Goal: Task Accomplishment & Management: Manage account settings

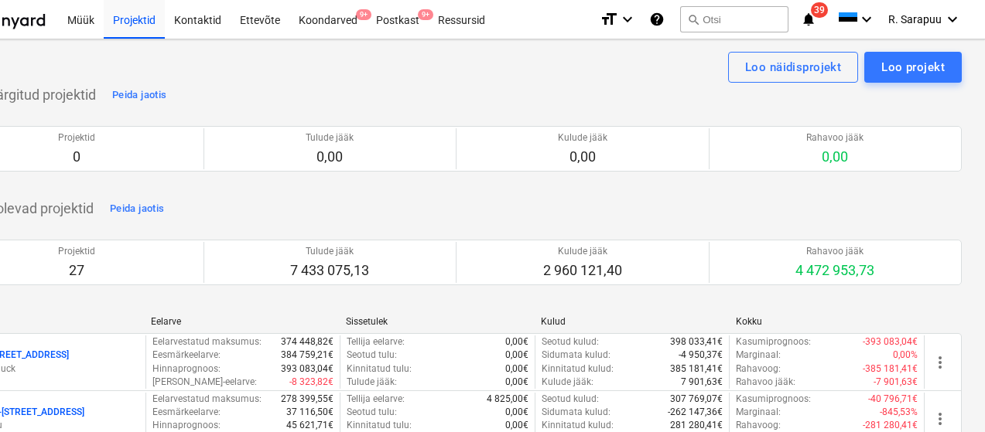
scroll to position [-1, 73]
click at [258, 22] on div "Ettevõte" at bounding box center [260, 18] width 59 height 39
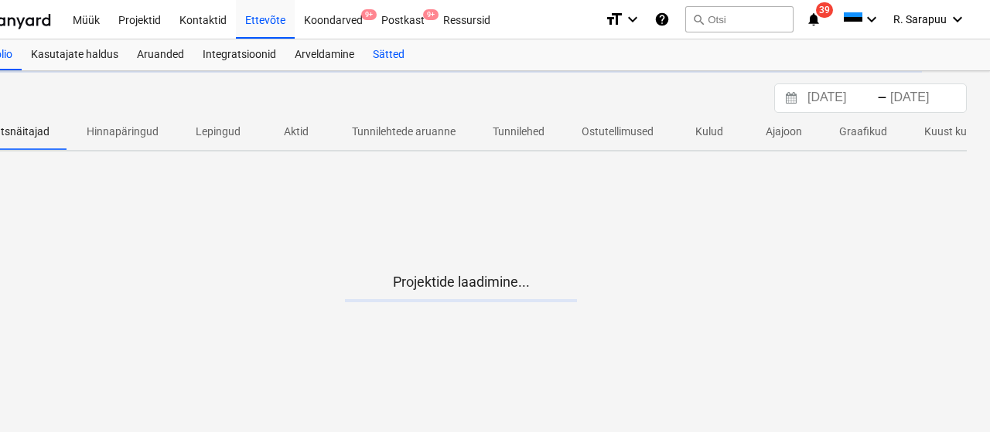
click at [387, 51] on div "Sätted" at bounding box center [389, 54] width 50 height 31
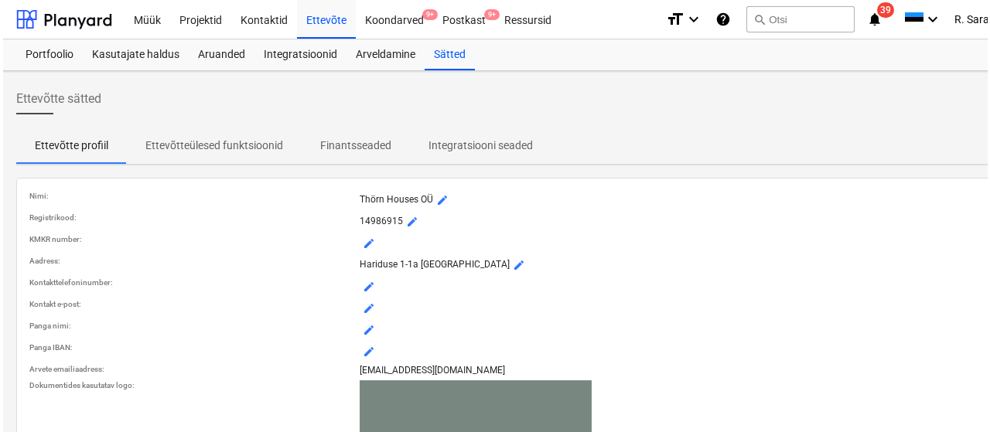
scroll to position [0, 10]
click at [138, 50] on div "Kasutajate haldus" at bounding box center [133, 54] width 106 height 31
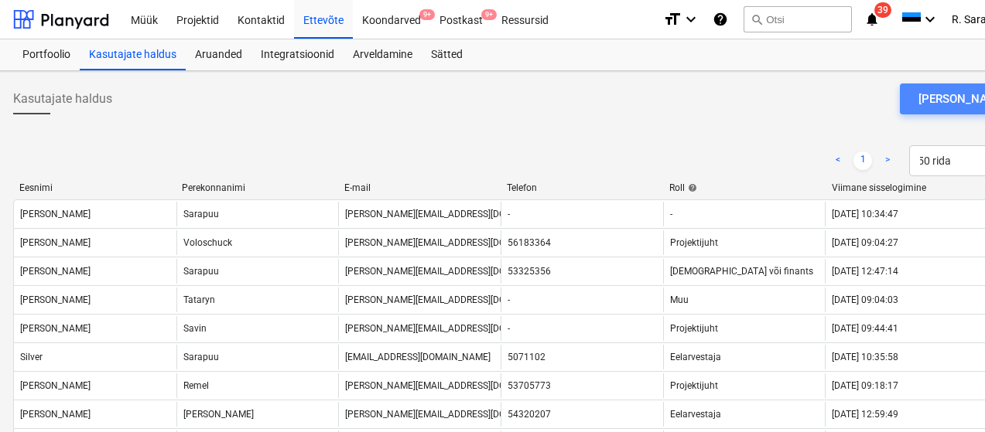
click at [964, 103] on div "[PERSON_NAME]" at bounding box center [962, 99] width 88 height 20
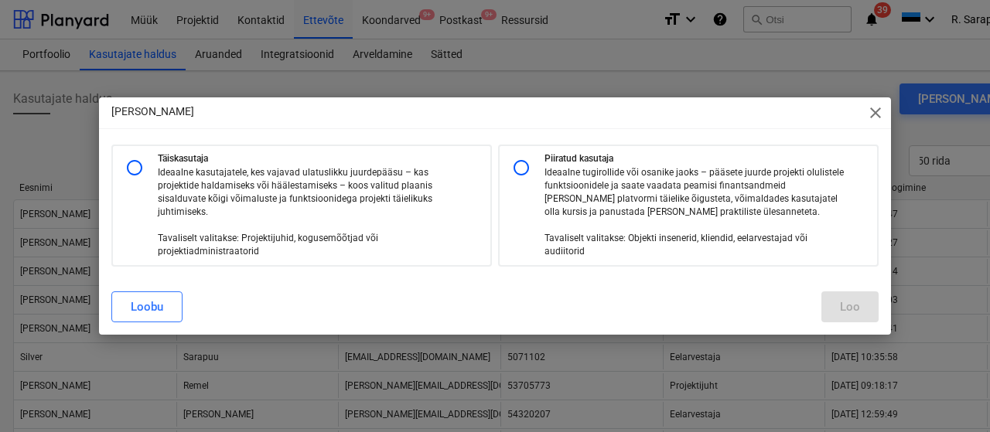
click at [142, 165] on input "radio" at bounding box center [134, 167] width 31 height 31
radio input "true"
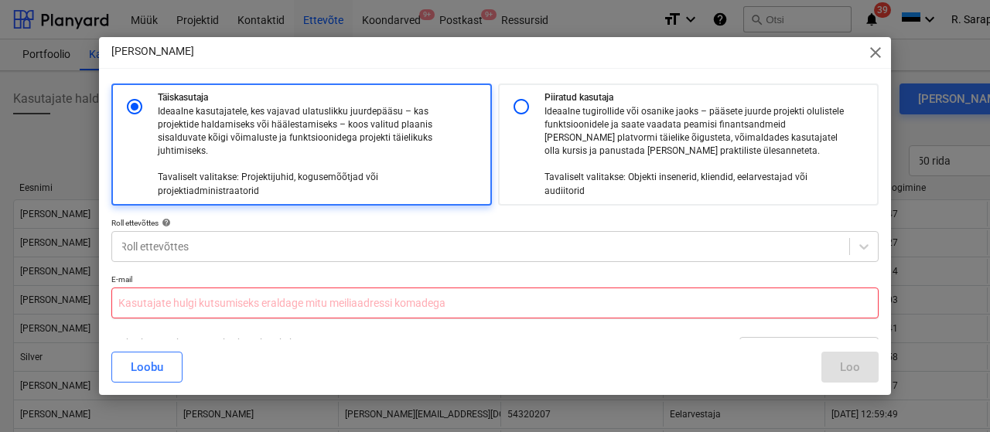
click at [244, 305] on input "text" at bounding box center [494, 303] width 767 height 31
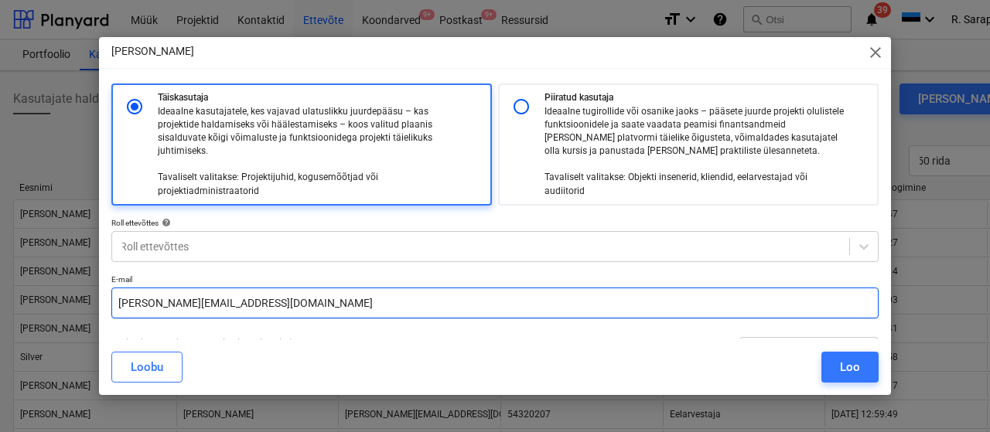
type input "[PERSON_NAME][EMAIL_ADDRESS][DOMAIN_NAME]"
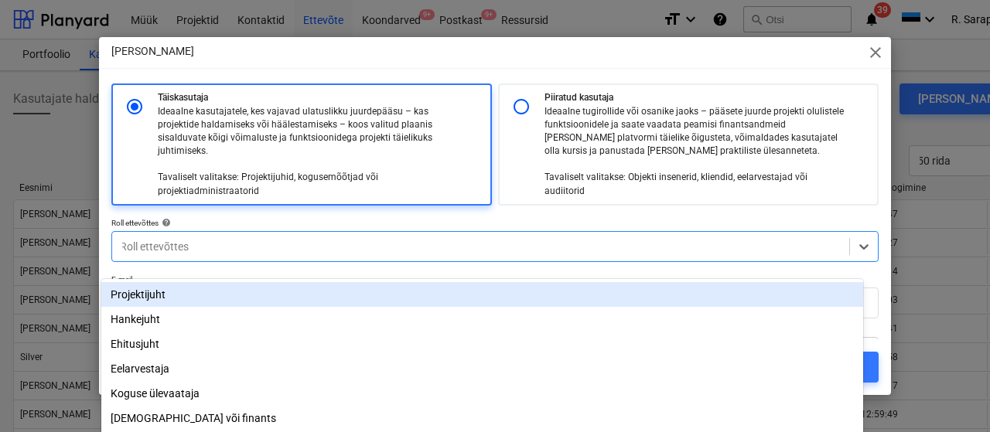
click at [362, 247] on div at bounding box center [481, 246] width 722 height 15
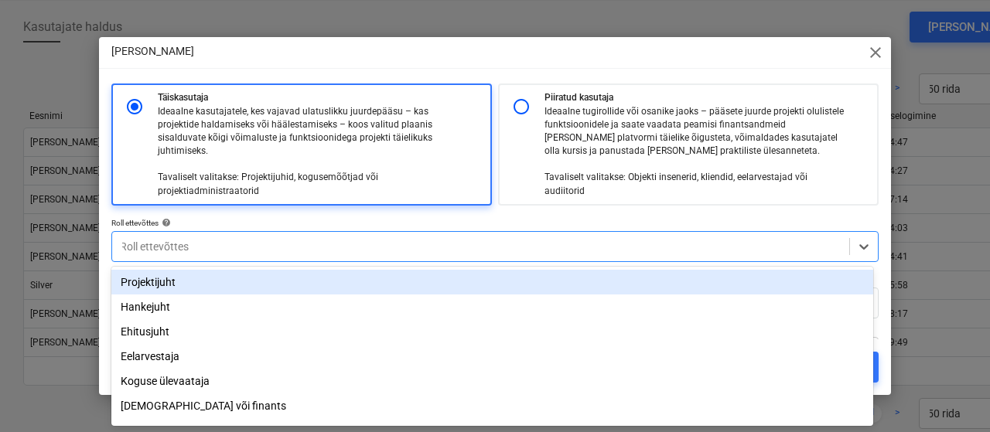
scroll to position [73, 0]
click at [362, 247] on div at bounding box center [481, 246] width 722 height 15
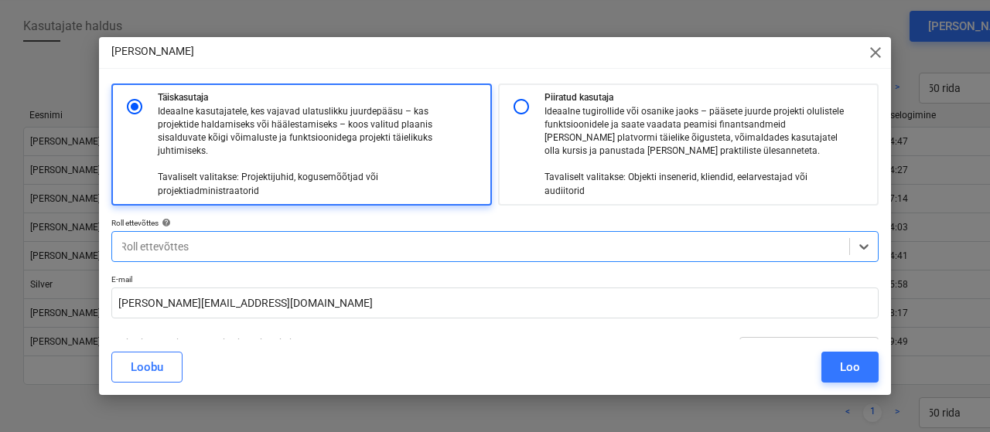
scroll to position [2, 0]
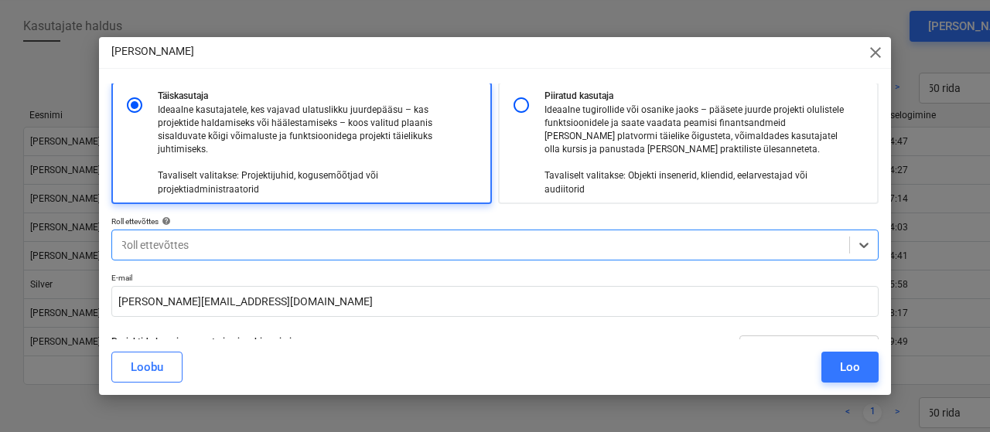
click at [362, 247] on div at bounding box center [481, 244] width 722 height 15
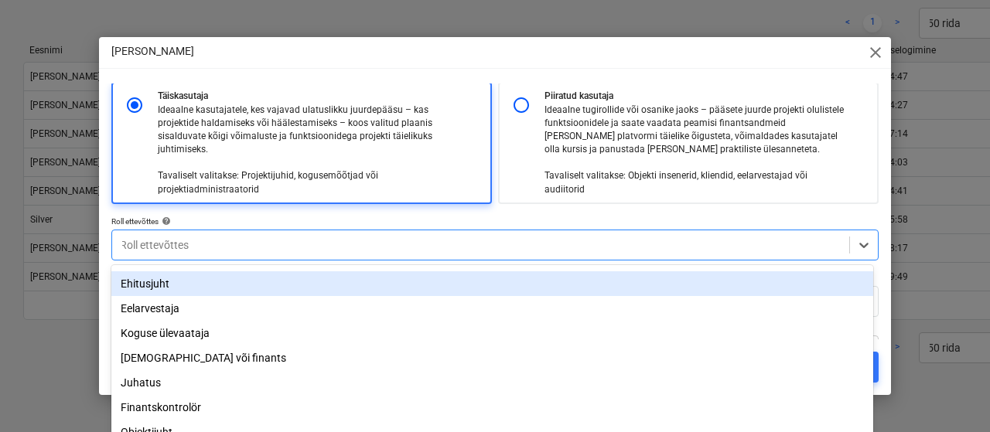
scroll to position [0, 0]
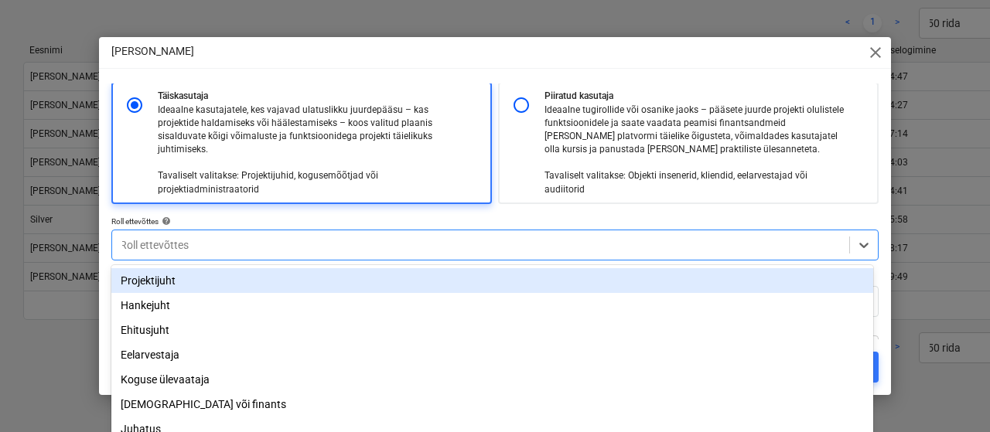
click at [181, 283] on div "Projektijuht" at bounding box center [492, 280] width 762 height 25
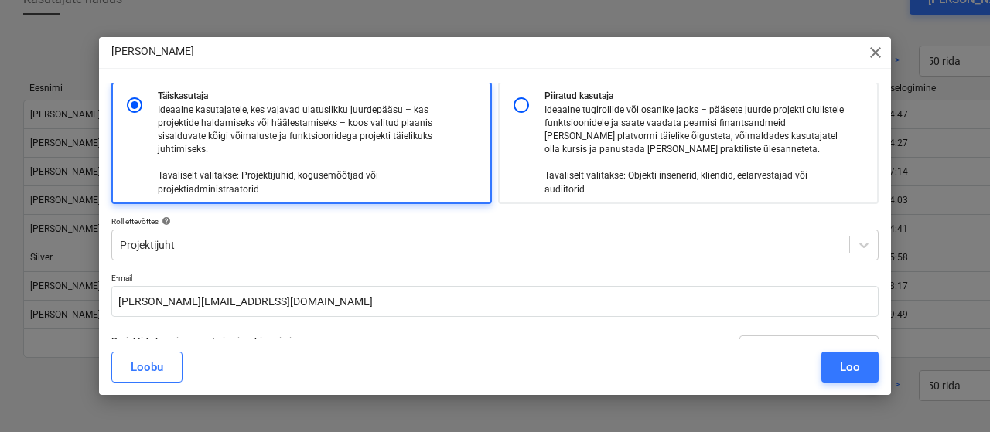
click at [504, 210] on div "Täiskasutaja Ideaalne kasutajatele, kes vajavad ulatuslikku juurdepääsu – kas p…" at bounding box center [494, 370] width 767 height 576
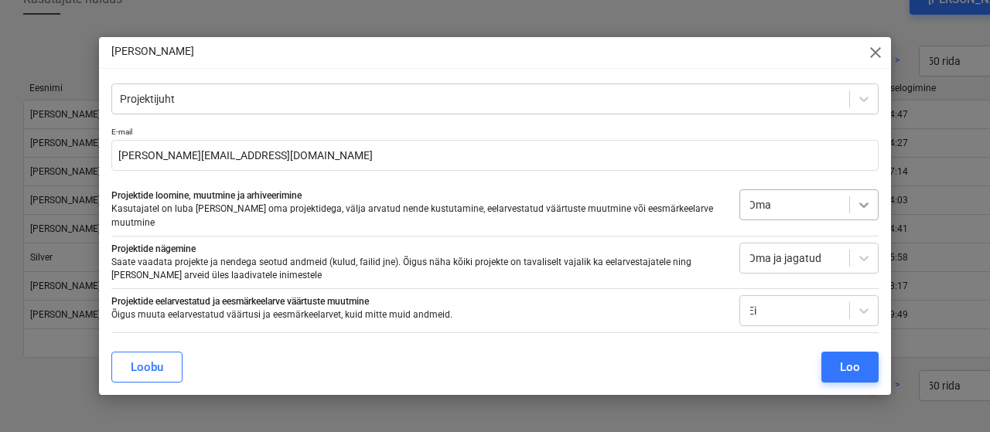
scroll to position [150, 0]
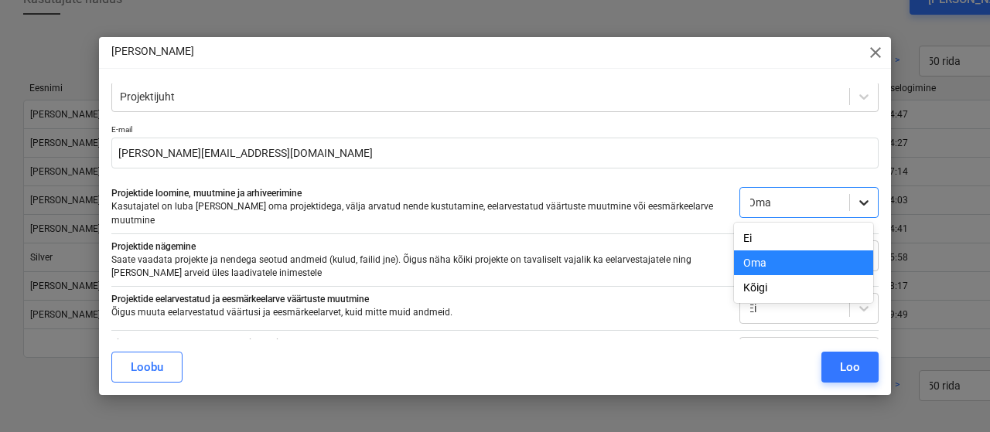
click at [860, 204] on icon at bounding box center [863, 202] width 15 height 15
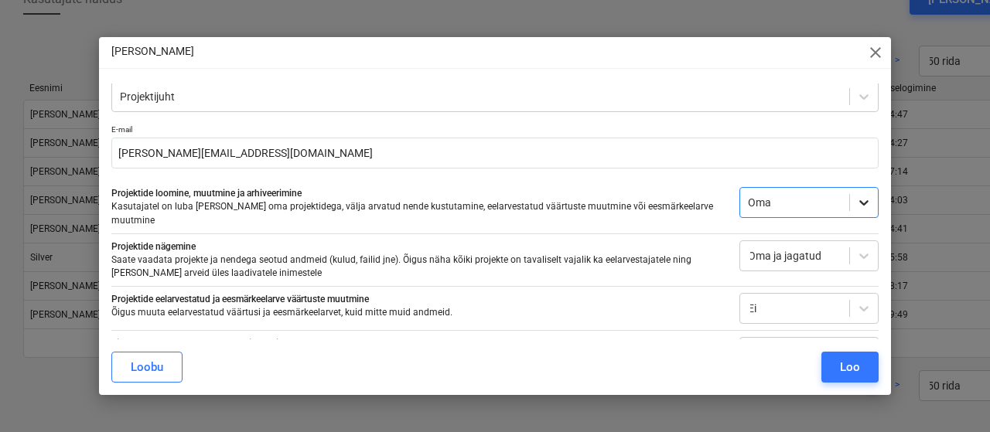
click at [859, 205] on icon at bounding box center [863, 202] width 15 height 15
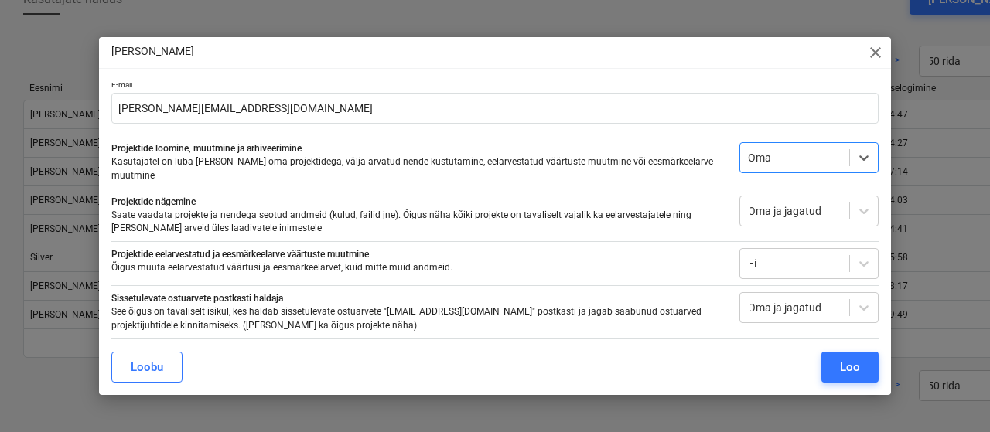
scroll to position [209, 0]
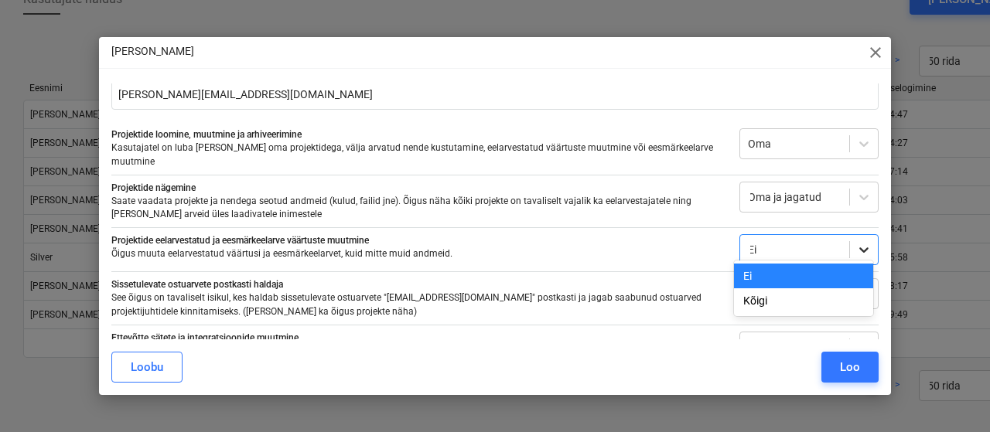
click at [860, 242] on icon at bounding box center [863, 249] width 15 height 15
click at [829, 301] on div "Kõigi" at bounding box center [803, 301] width 139 height 25
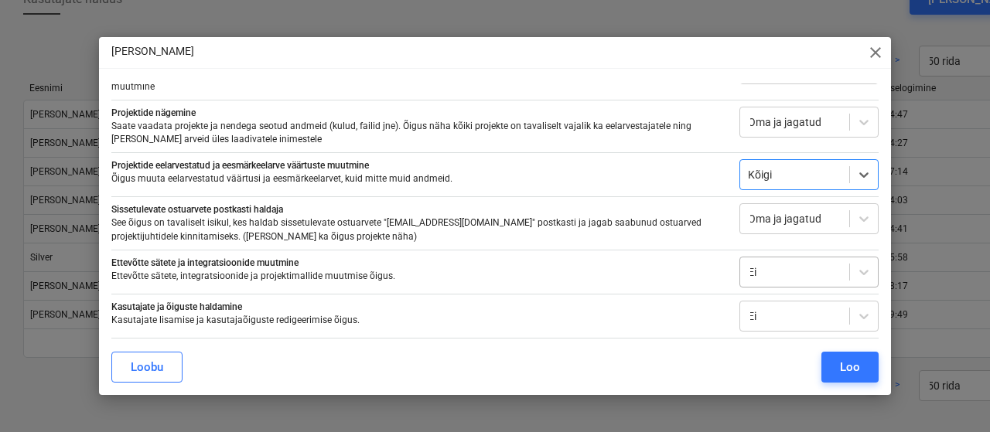
scroll to position [295, 0]
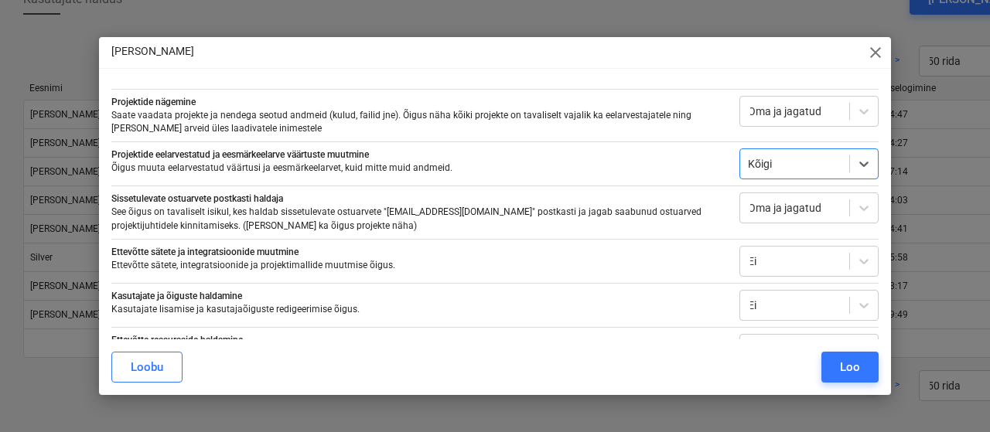
click at [882, 245] on div "Täiskasutaja Ideaalne kasutajatele, kes vajavad ulatuslikku juurdepääsu – kas p…" at bounding box center [495, 212] width 792 height 256
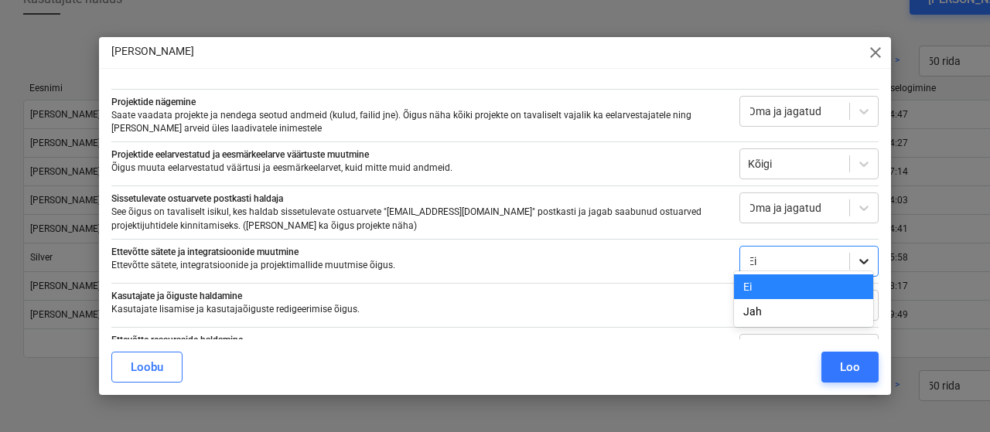
click at [859, 259] on icon at bounding box center [863, 261] width 9 height 5
click at [818, 311] on div "Jah" at bounding box center [803, 311] width 139 height 25
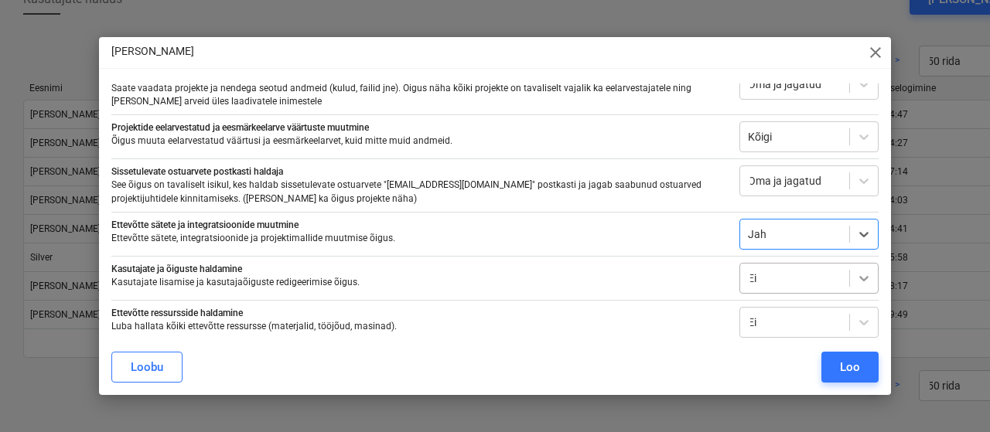
scroll to position [321, 0]
click at [861, 272] on icon at bounding box center [863, 279] width 15 height 15
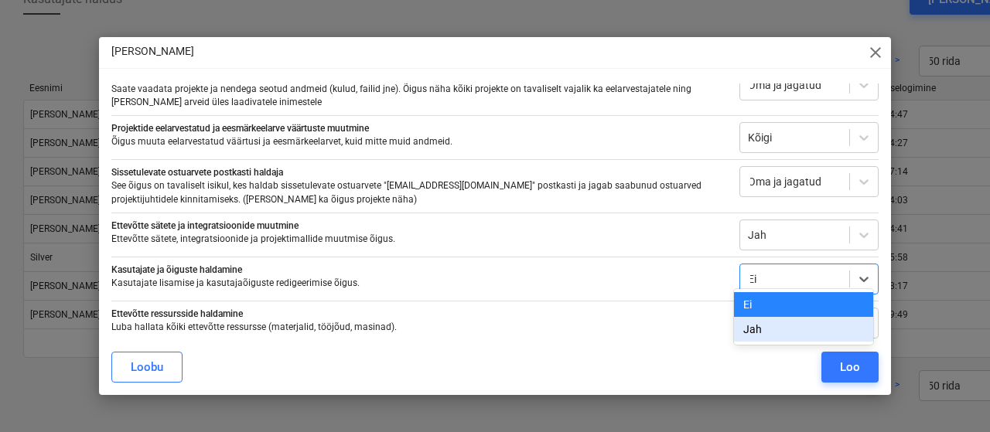
click at [764, 331] on div "Jah" at bounding box center [803, 329] width 139 height 25
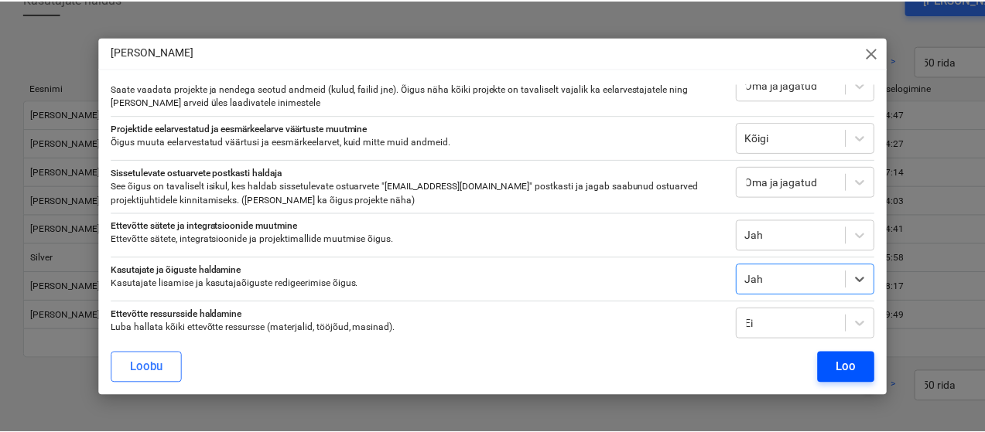
scroll to position [308, 0]
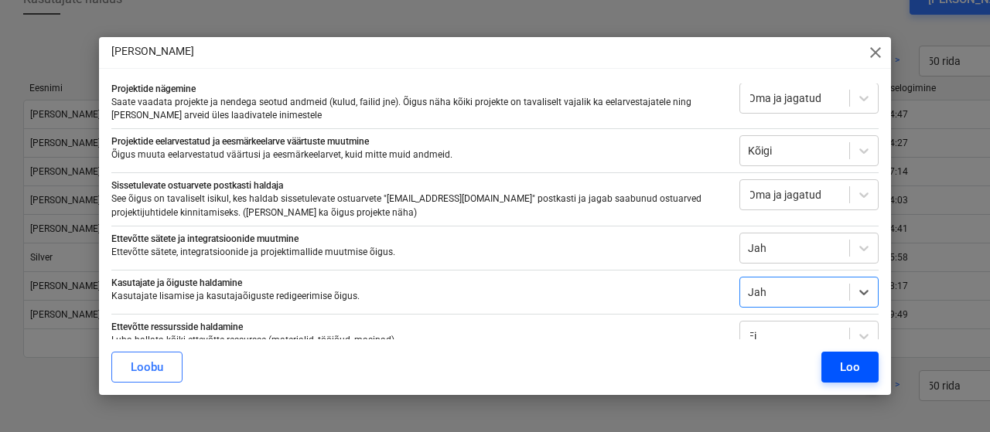
click at [852, 370] on div "Loo" at bounding box center [850, 367] width 20 height 20
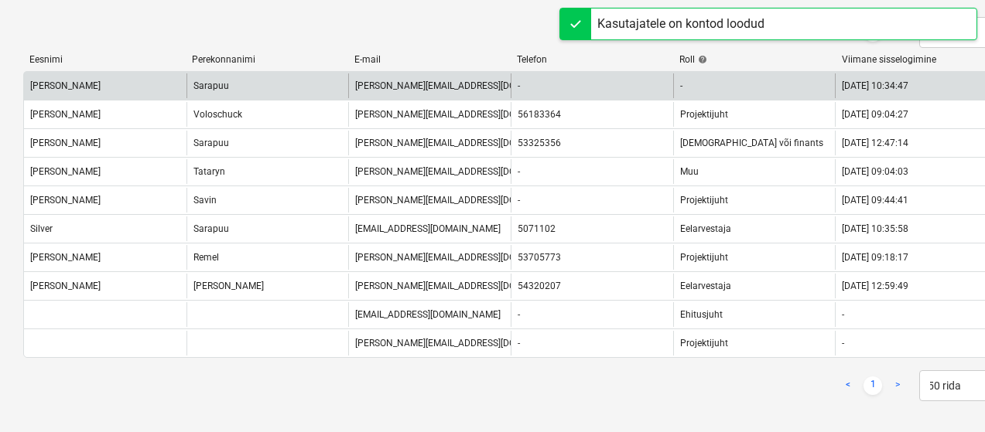
scroll to position [128, 0]
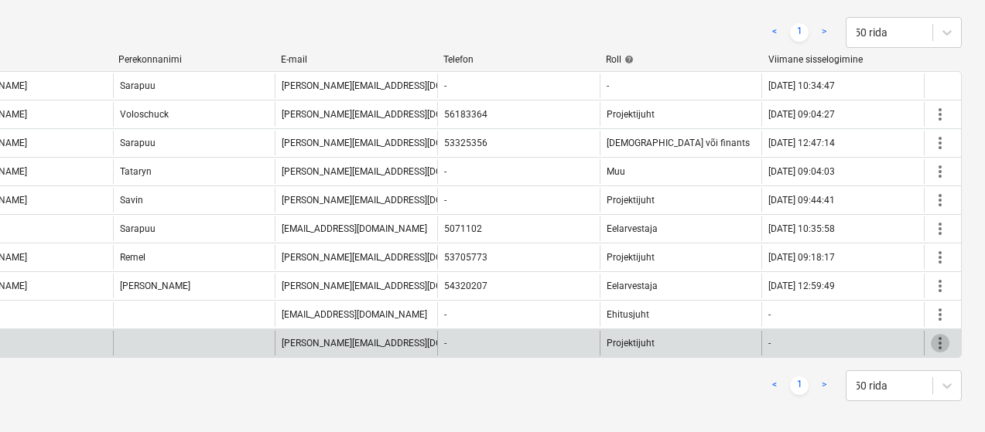
click at [933, 344] on span "more_vert" at bounding box center [940, 343] width 19 height 19
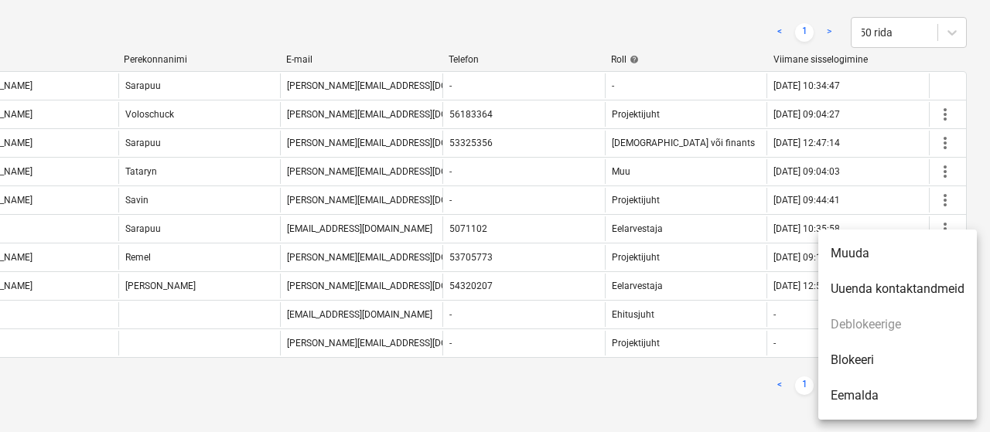
click at [877, 242] on li "Muuda" at bounding box center [897, 254] width 159 height 36
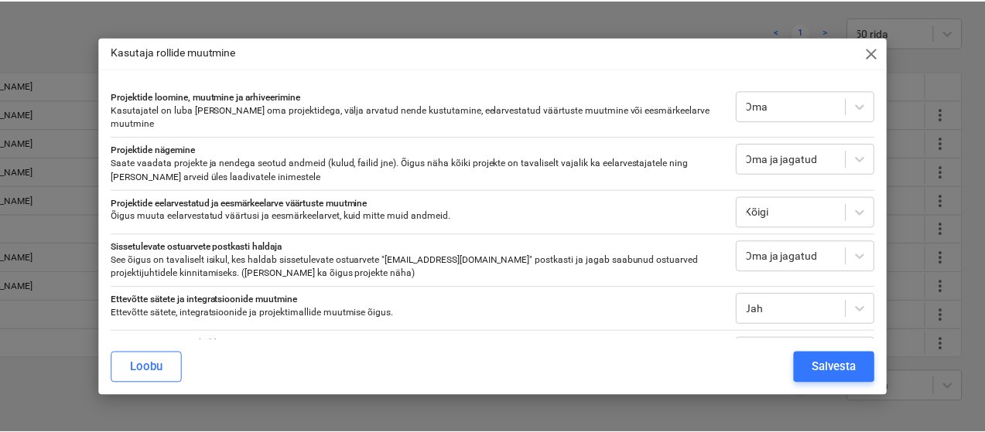
scroll to position [76, 0]
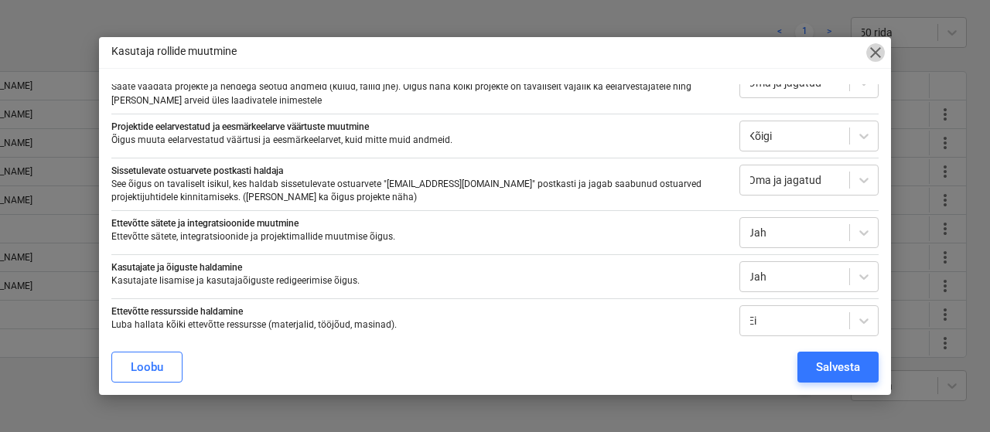
click at [880, 52] on span "close" at bounding box center [875, 52] width 19 height 19
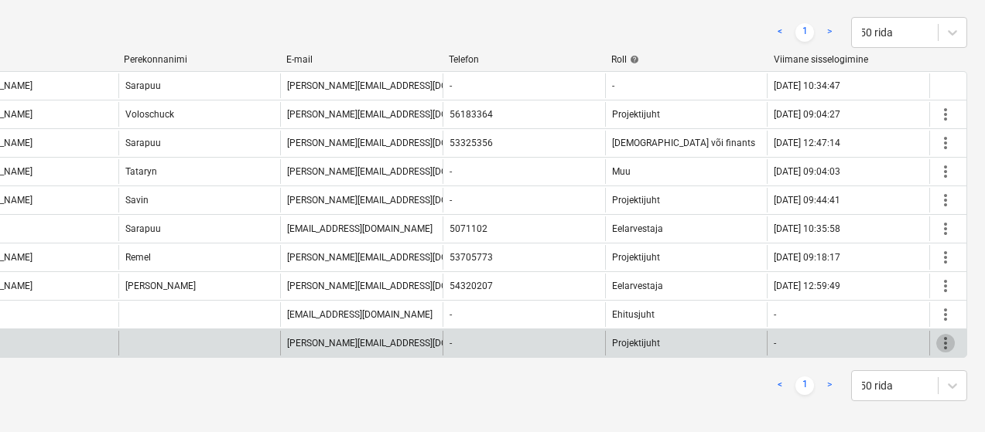
click at [945, 340] on span "more_vert" at bounding box center [945, 343] width 19 height 19
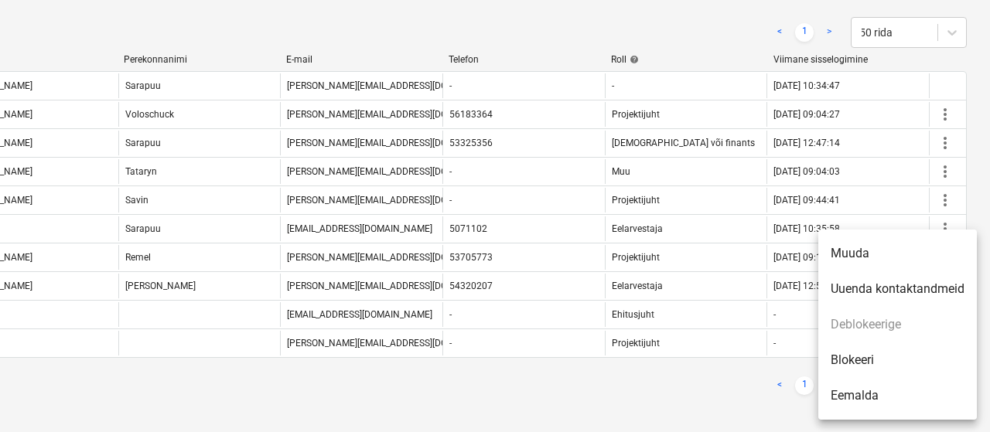
click at [903, 282] on li "Uuenda kontaktandmeid" at bounding box center [897, 290] width 159 height 36
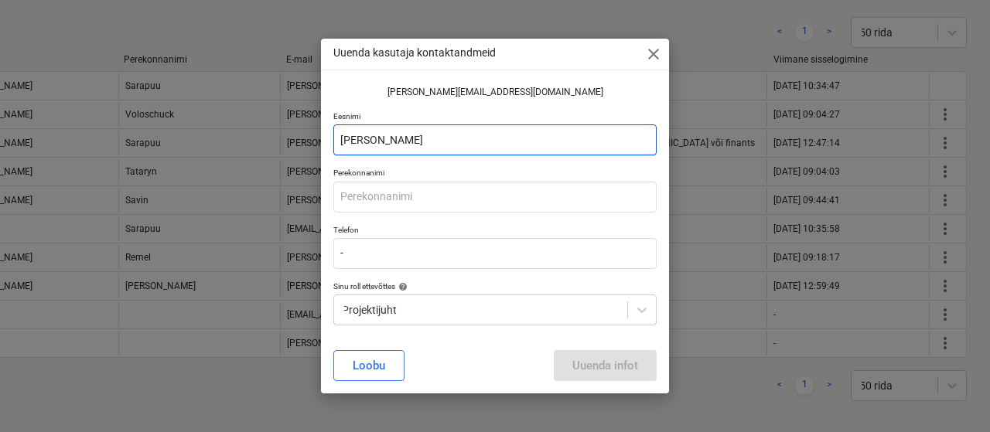
type input "[PERSON_NAME]"
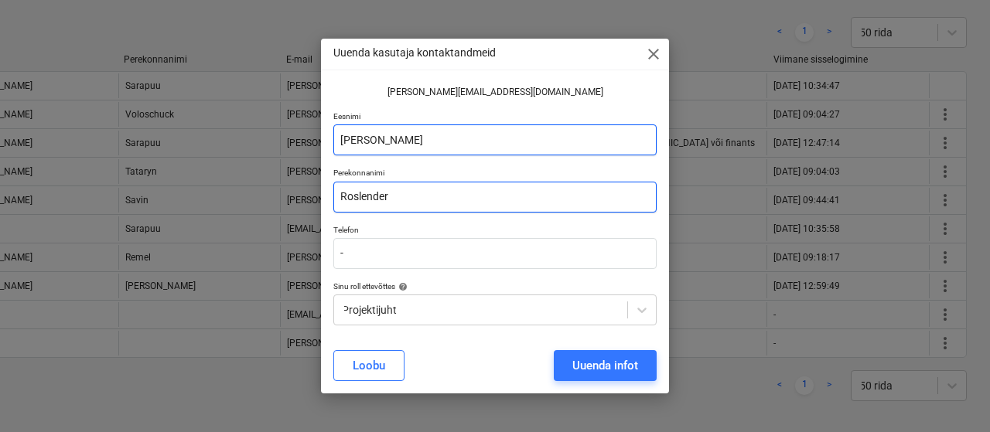
type input "Roslender"
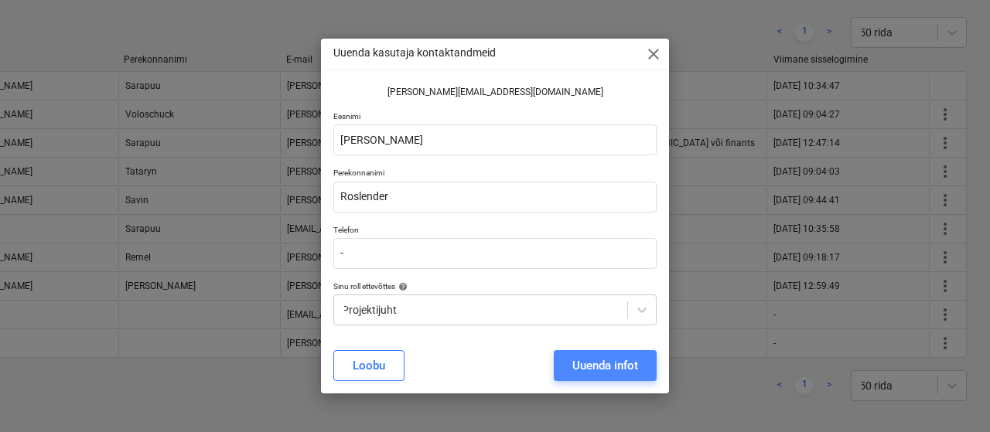
click at [587, 364] on div "Uuenda infot" at bounding box center [605, 366] width 66 height 20
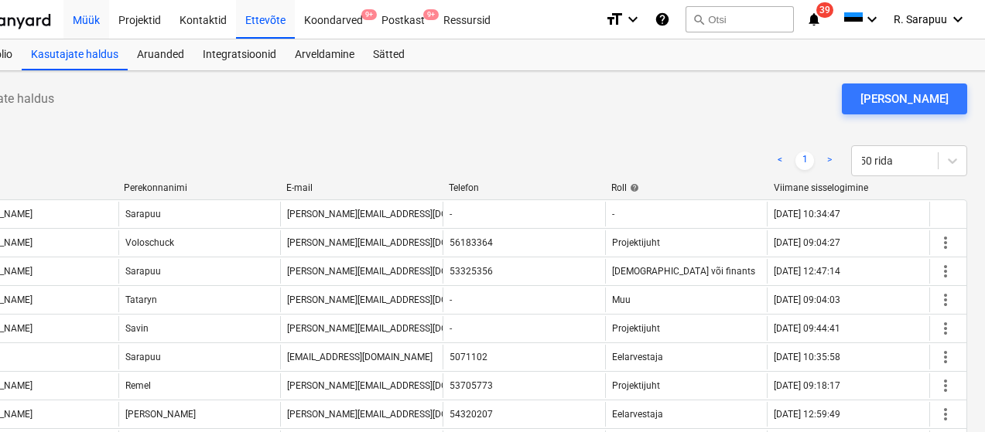
scroll to position [0, 68]
click at [190, 18] on div "Kontaktid" at bounding box center [203, 18] width 66 height 39
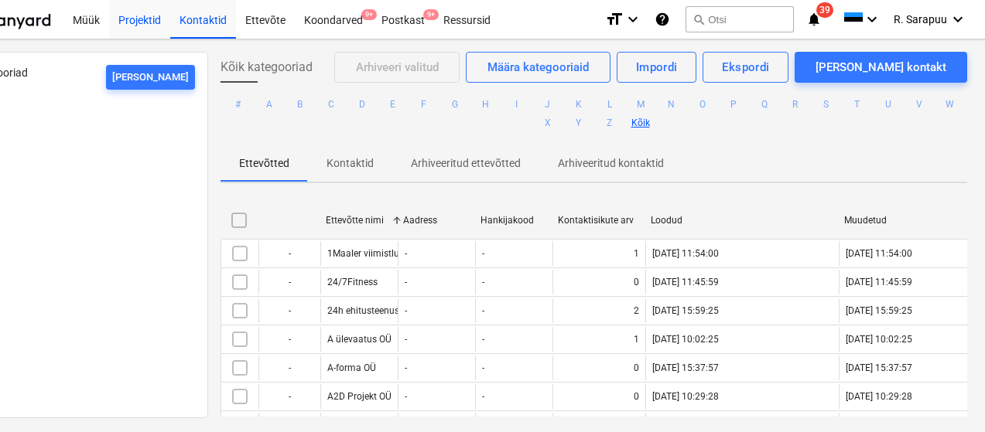
click at [145, 19] on div "Projektid" at bounding box center [139, 18] width 61 height 39
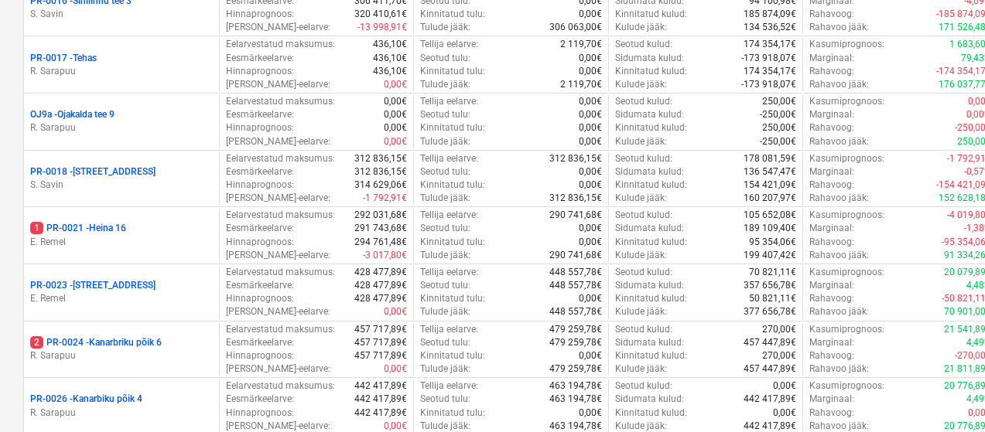
scroll to position [1384, 0]
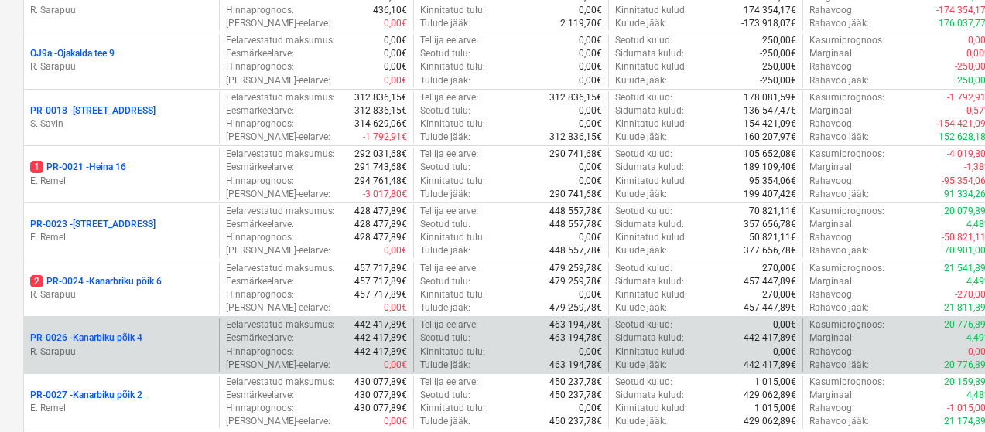
click at [108, 332] on p "PR-0026 - Kanarbiku põik 4" at bounding box center [86, 338] width 112 height 13
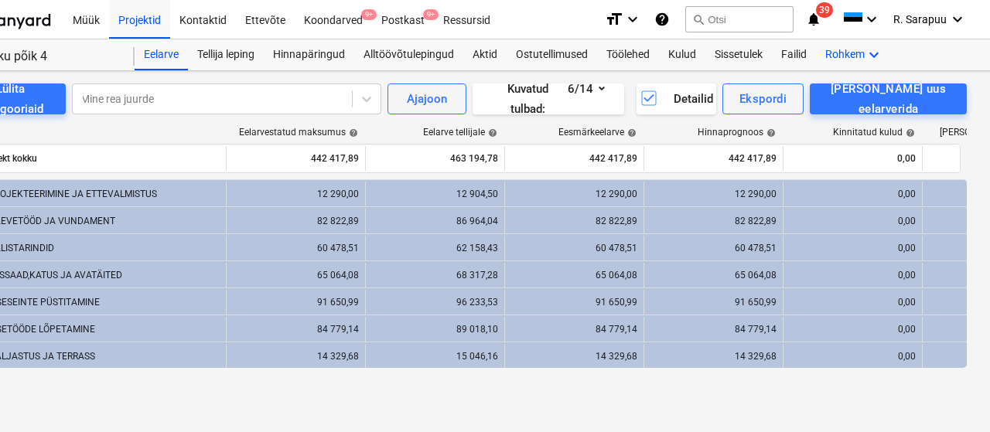
scroll to position [0, 68]
click at [868, 55] on div "Rohkem keyboard_arrow_down" at bounding box center [854, 54] width 77 height 31
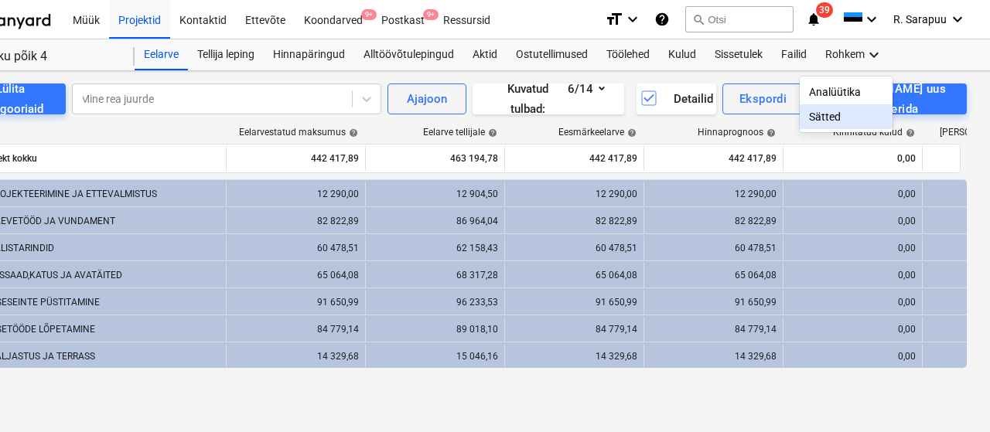
click at [821, 116] on div "Sätted" at bounding box center [846, 117] width 74 height 12
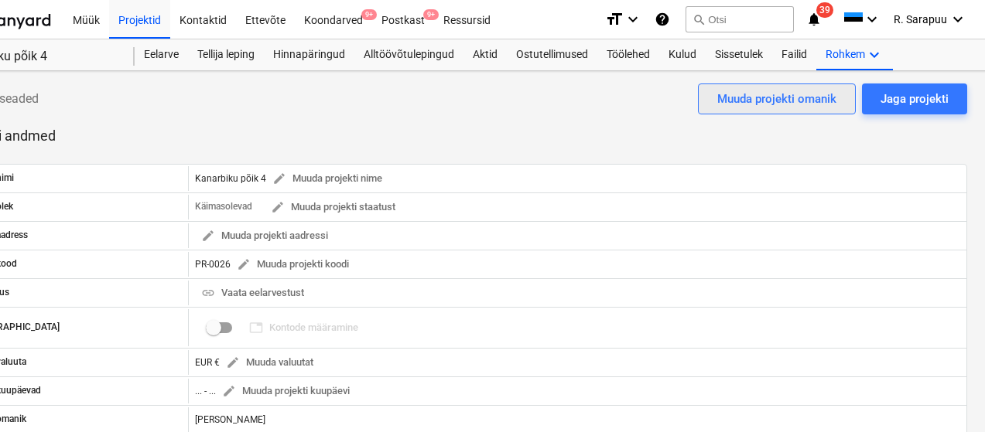
click at [805, 103] on div "Muuda projekti omanik" at bounding box center [776, 99] width 119 height 20
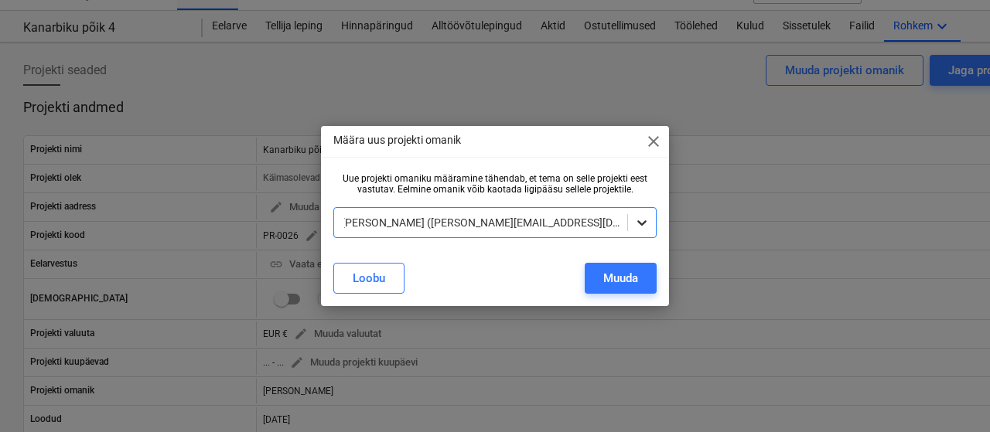
click at [637, 220] on icon at bounding box center [641, 222] width 15 height 15
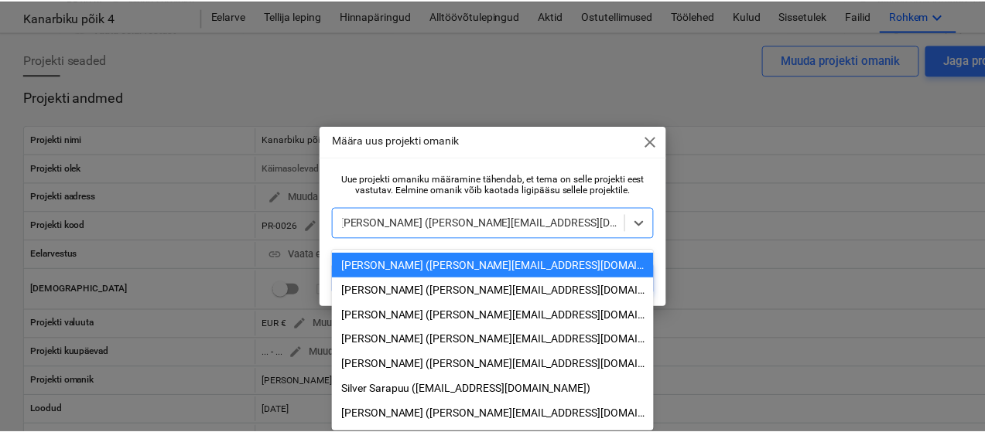
scroll to position [47, 0]
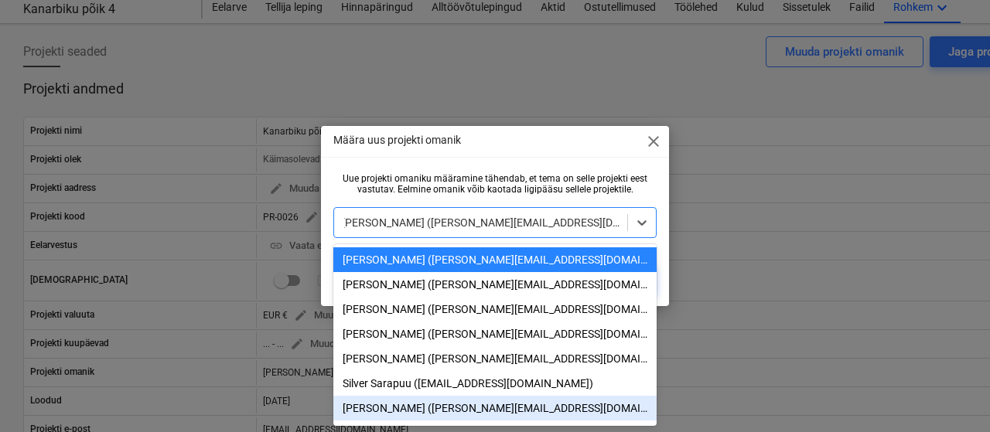
click at [372, 409] on div "[PERSON_NAME] ([PERSON_NAME][EMAIL_ADDRESS][DOMAIN_NAME])" at bounding box center [494, 408] width 323 height 25
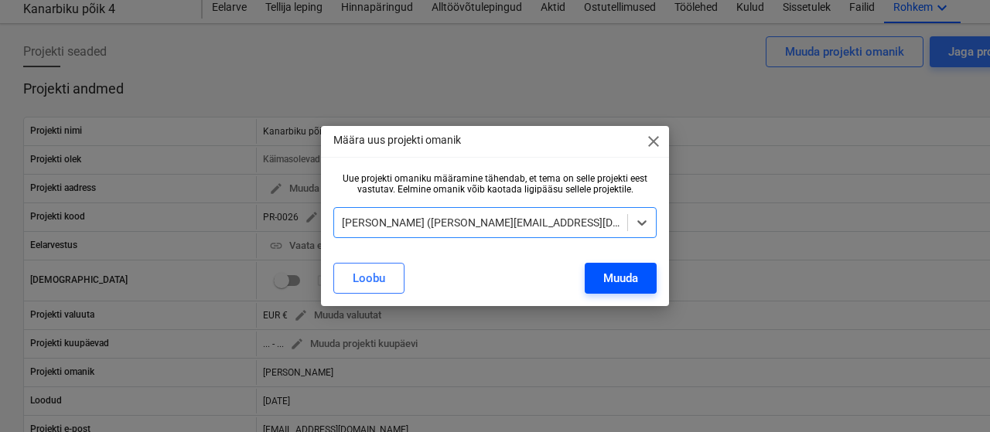
click at [641, 273] on button "Muuda" at bounding box center [621, 278] width 72 height 31
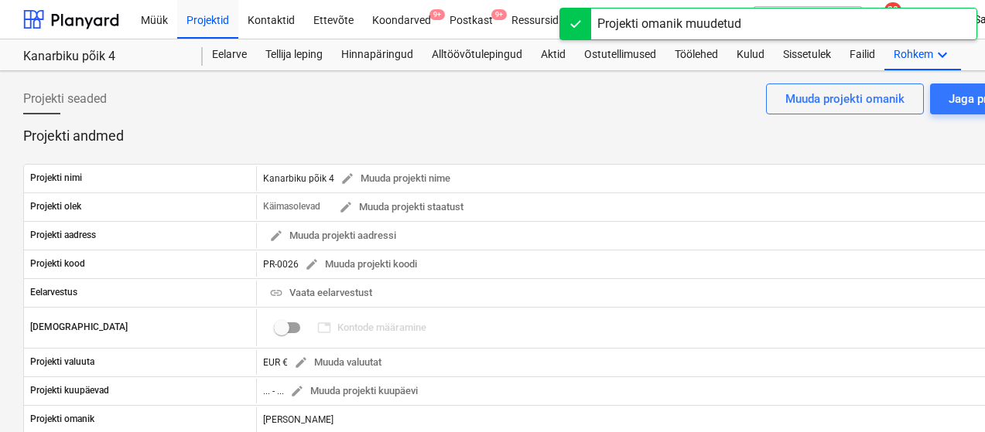
scroll to position [0, 0]
click at [200, 22] on div "Projektid" at bounding box center [207, 18] width 61 height 39
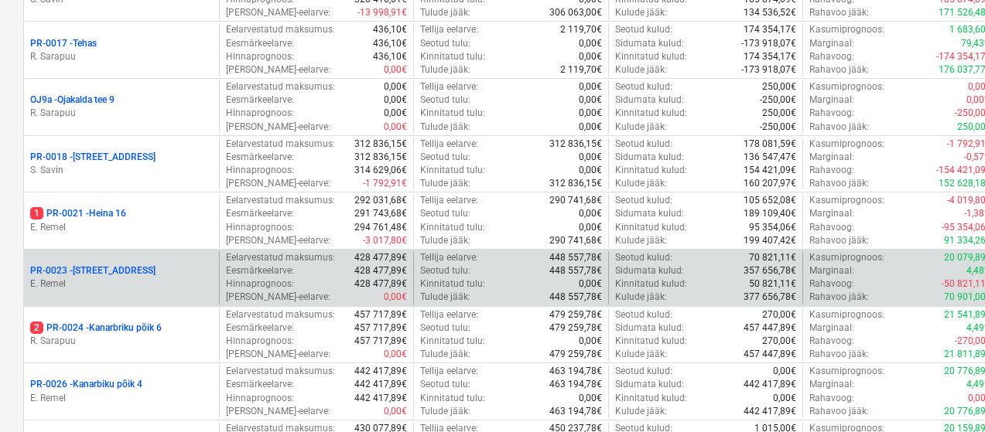
scroll to position [1338, 0]
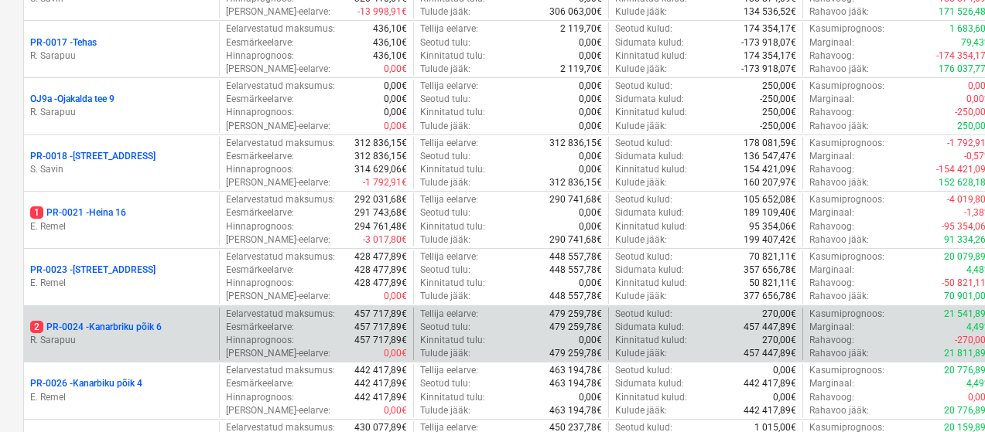
click at [111, 321] on p "2 PR-0024 - Kanarbriku põik 6" at bounding box center [96, 327] width 132 height 13
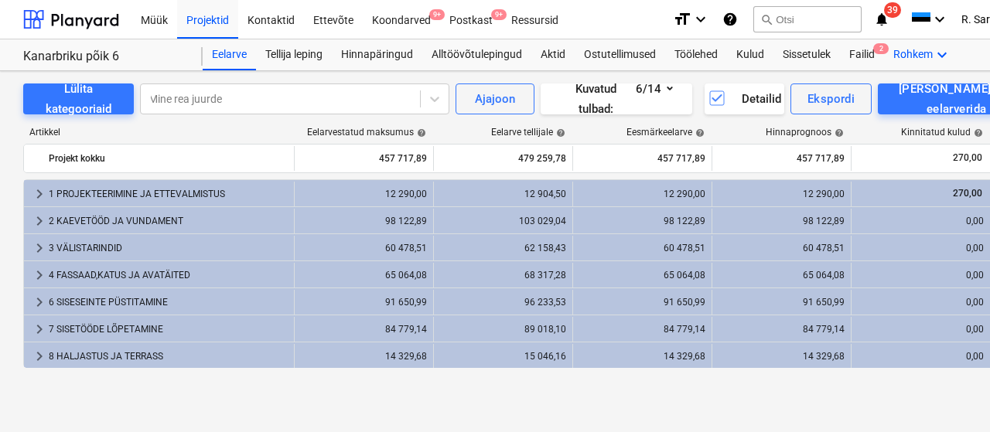
click at [936, 55] on div "Rohkem keyboard_arrow_down" at bounding box center [922, 54] width 77 height 31
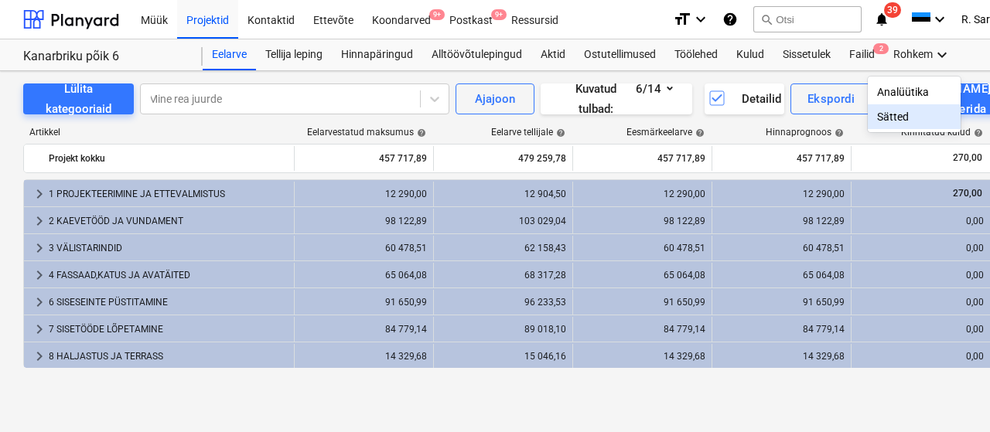
click at [904, 120] on div "Sätted" at bounding box center [914, 117] width 74 height 12
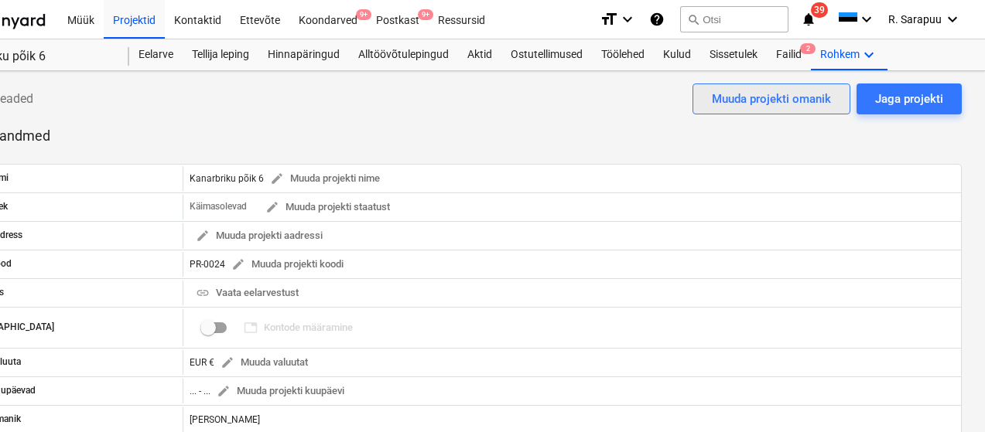
click at [767, 101] on div "Muuda projekti omanik" at bounding box center [771, 99] width 119 height 20
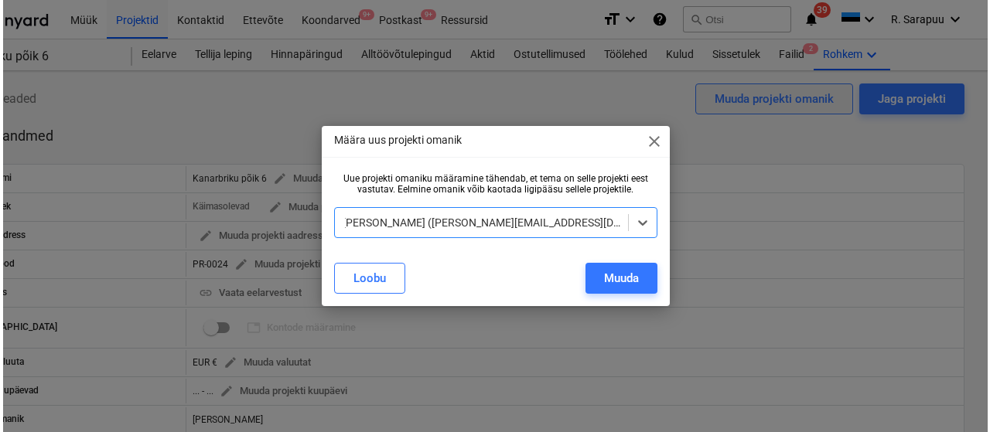
scroll to position [0, 68]
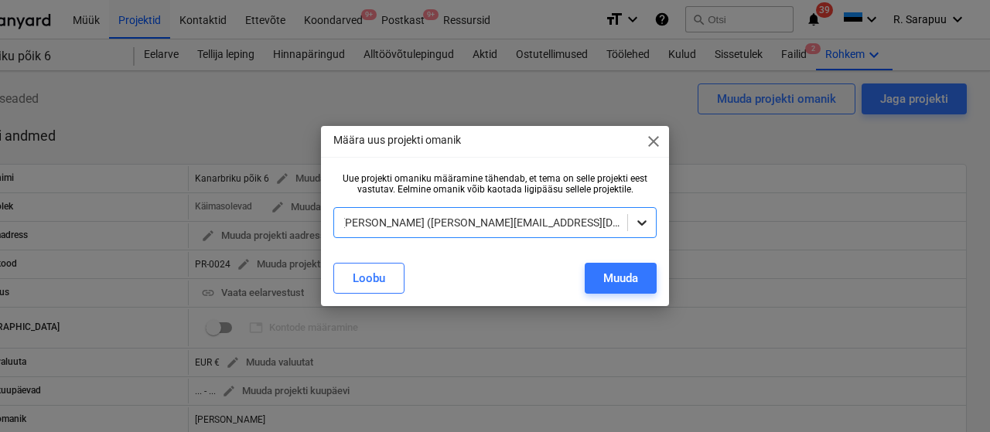
click at [648, 220] on icon at bounding box center [641, 222] width 15 height 15
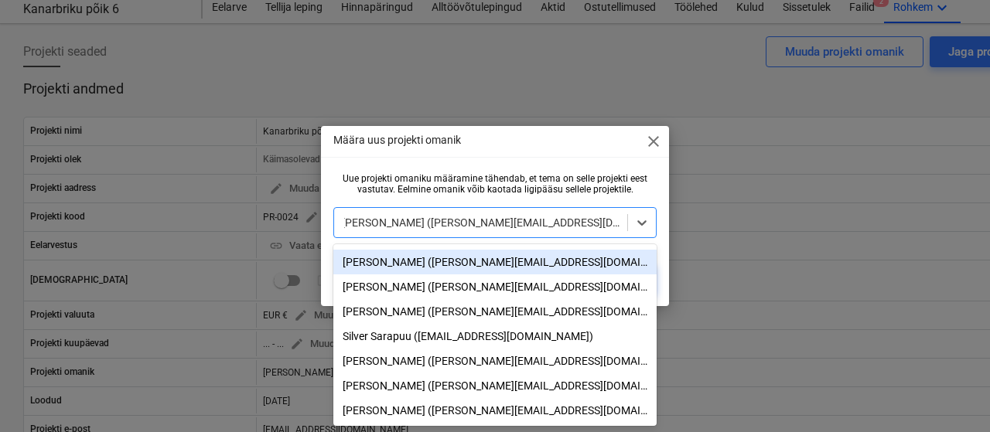
scroll to position [47, 0]
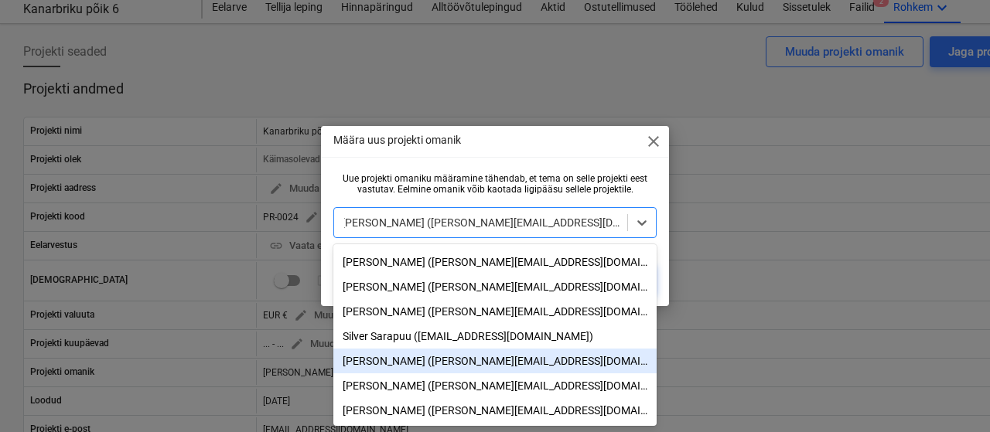
click at [422, 364] on div "[PERSON_NAME] ([PERSON_NAME][EMAIL_ADDRESS][DOMAIN_NAME])" at bounding box center [494, 361] width 323 height 25
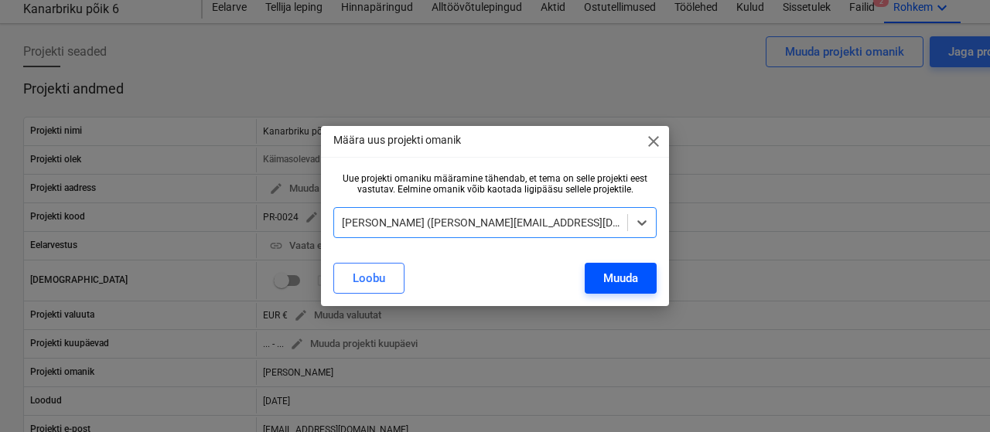
click at [620, 277] on div "Muuda" at bounding box center [620, 278] width 35 height 20
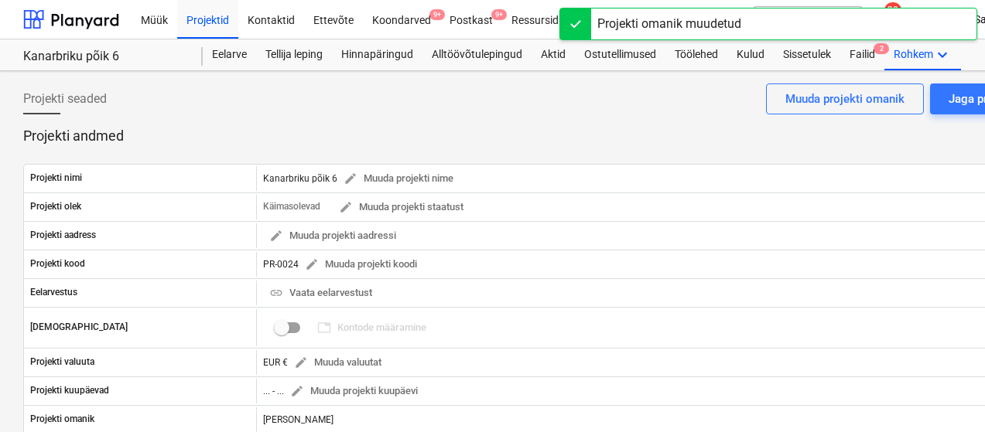
scroll to position [0, 0]
click at [233, 18] on div "Projektid" at bounding box center [207, 18] width 61 height 39
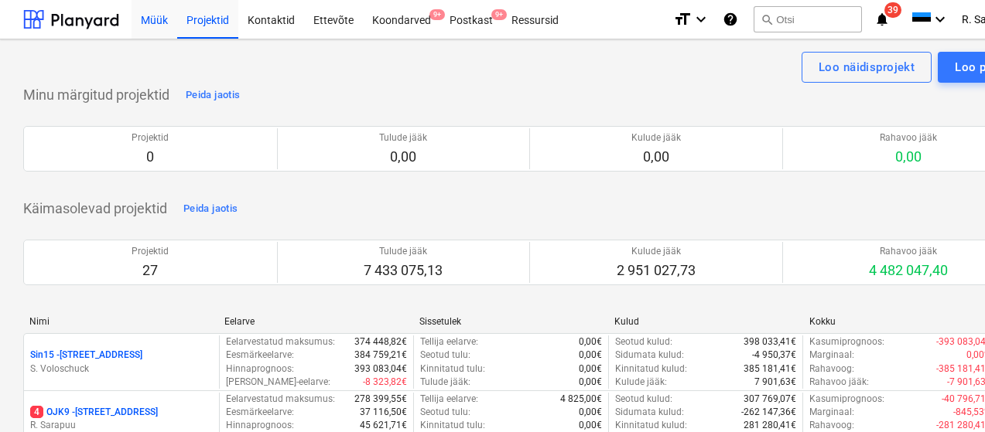
click at [166, 22] on div "Müük" at bounding box center [155, 18] width 46 height 39
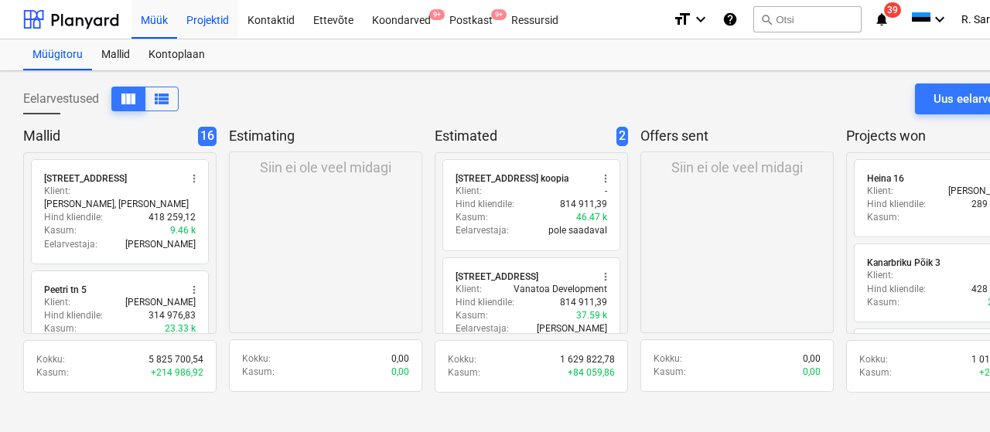
click at [192, 19] on div "Projektid" at bounding box center [207, 18] width 61 height 39
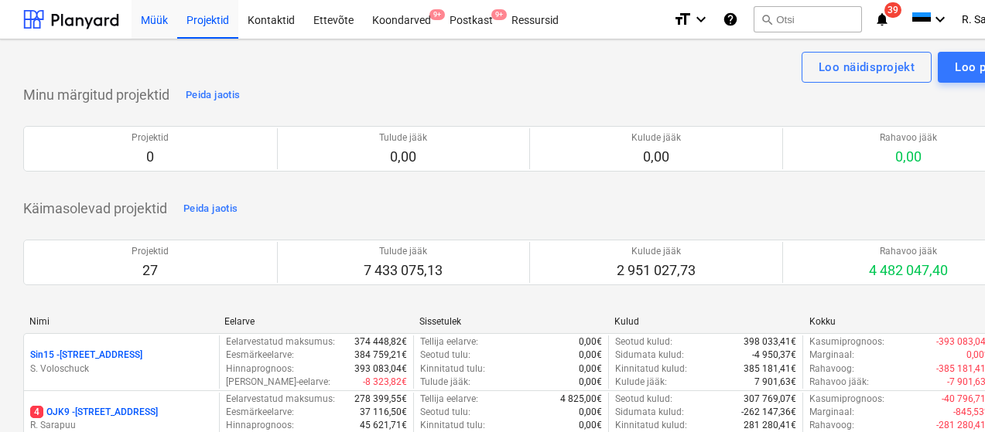
click at [152, 25] on div "Müük" at bounding box center [155, 18] width 46 height 39
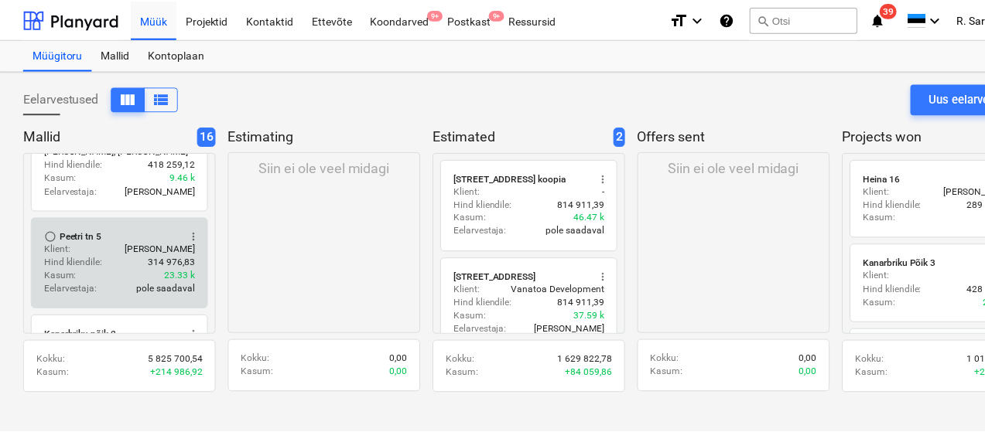
scroll to position [54, 1]
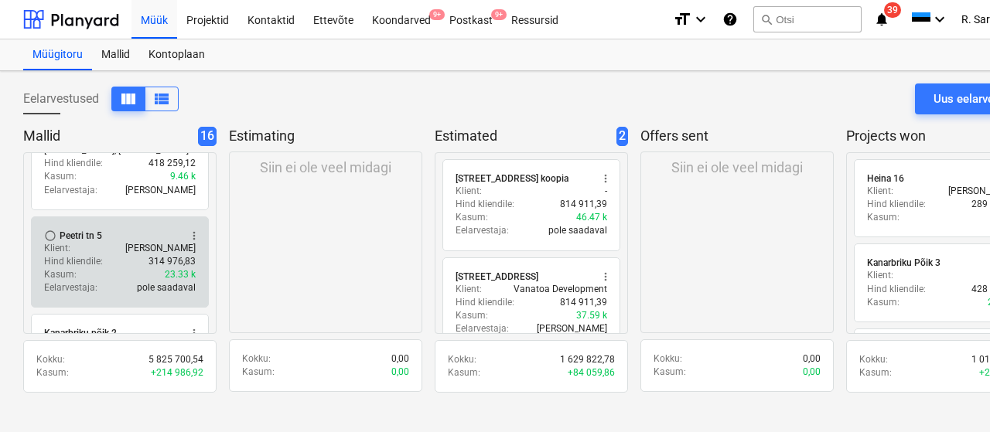
click at [89, 242] on div "Klient : [PERSON_NAME]" at bounding box center [120, 248] width 152 height 13
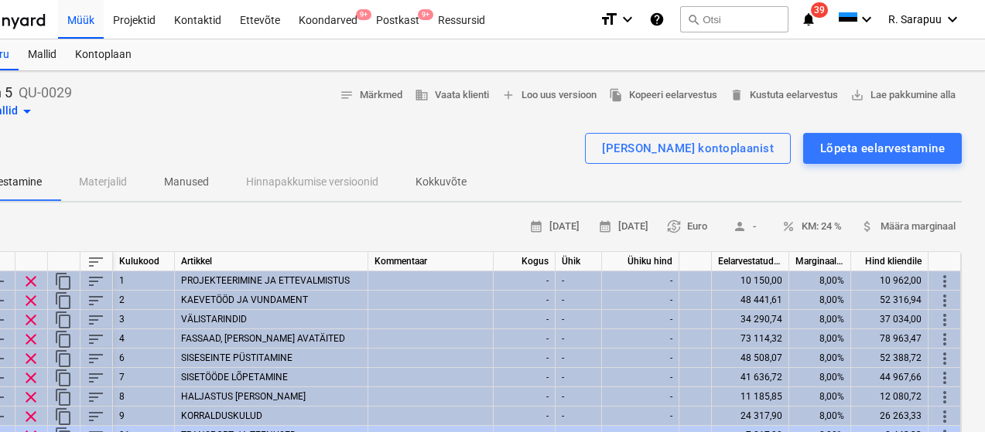
scroll to position [0, 73]
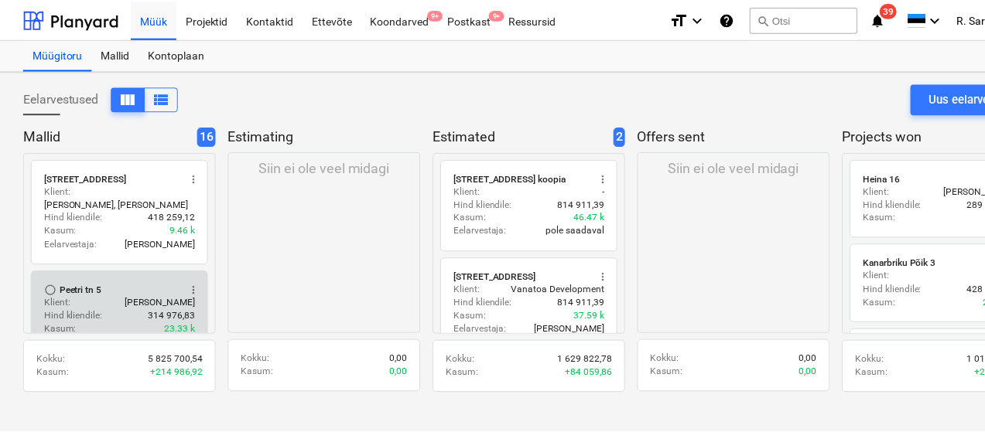
scroll to position [0, 2]
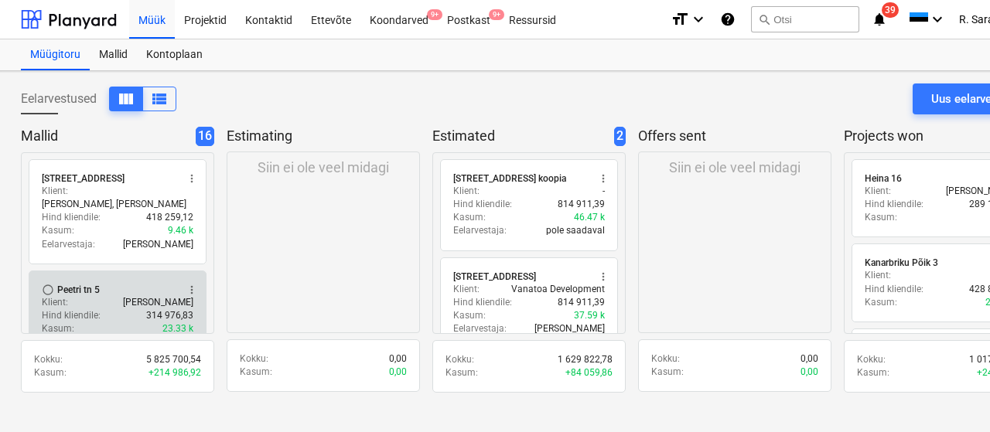
click at [193, 284] on span "more_vert" at bounding box center [192, 290] width 12 height 12
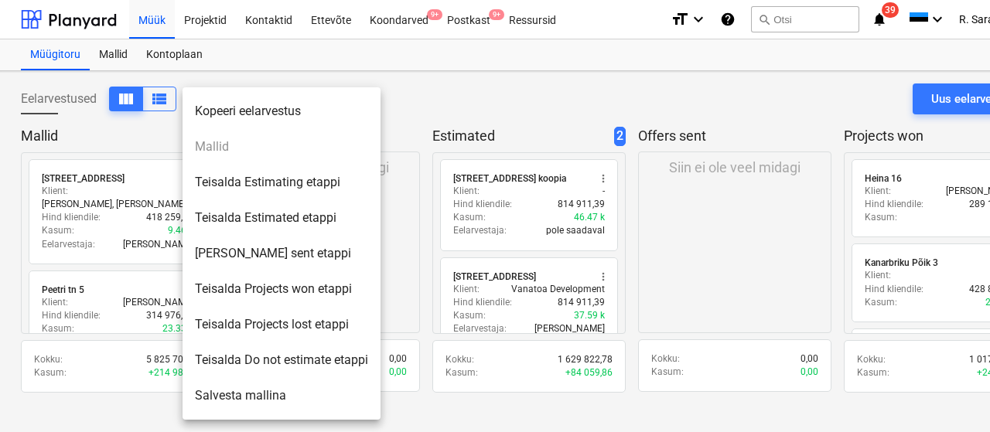
click at [458, 81] on div at bounding box center [495, 216] width 990 height 432
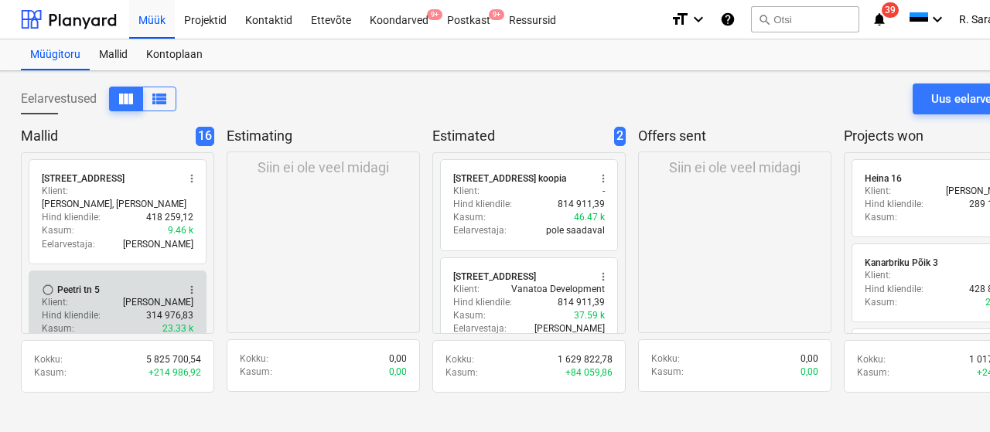
click at [97, 296] on div "Klient : [PERSON_NAME]" at bounding box center [118, 302] width 152 height 13
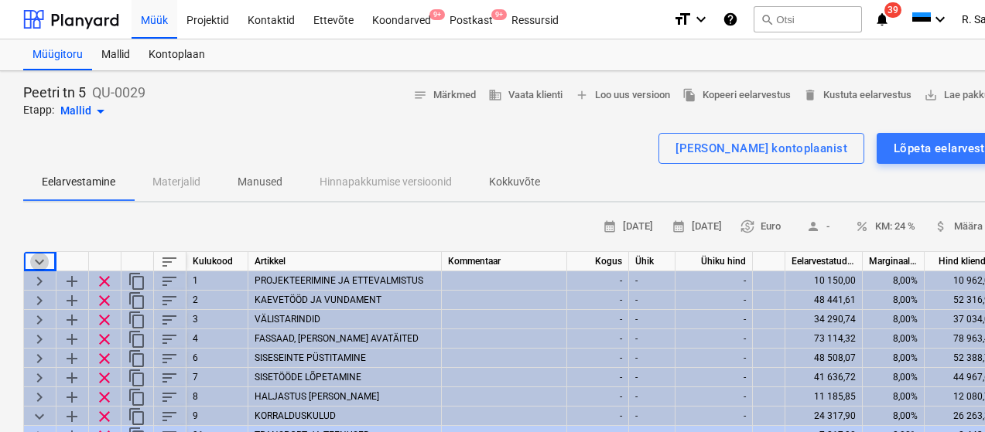
click at [35, 261] on span "keyboard_arrow_down" at bounding box center [39, 262] width 19 height 19
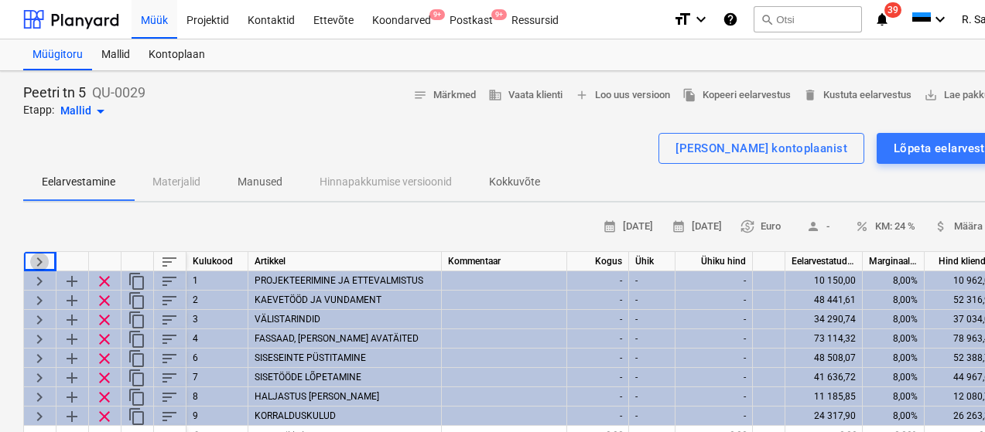
click at [35, 261] on span "keyboard_arrow_right" at bounding box center [39, 262] width 19 height 19
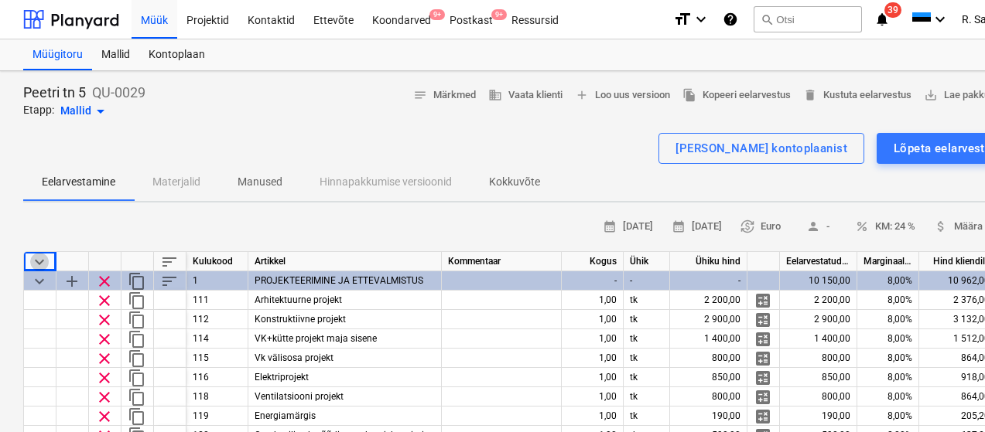
click at [35, 261] on span "keyboard_arrow_down" at bounding box center [39, 262] width 19 height 19
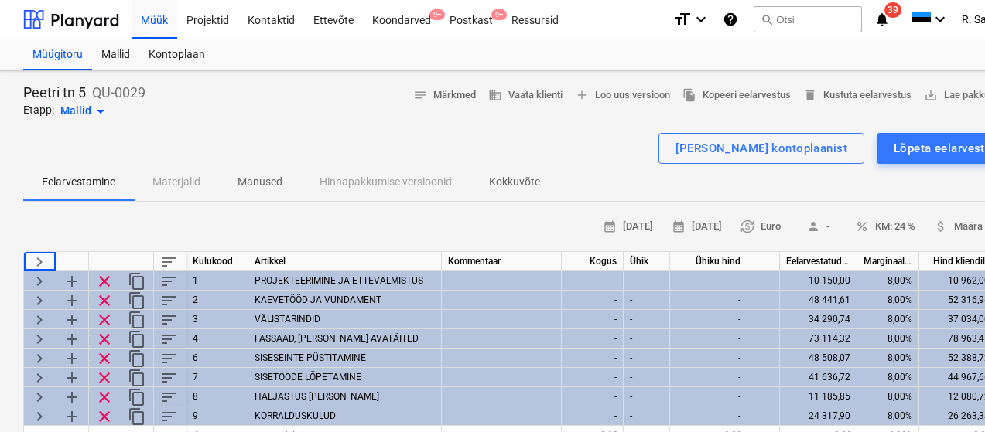
scroll to position [2, 0]
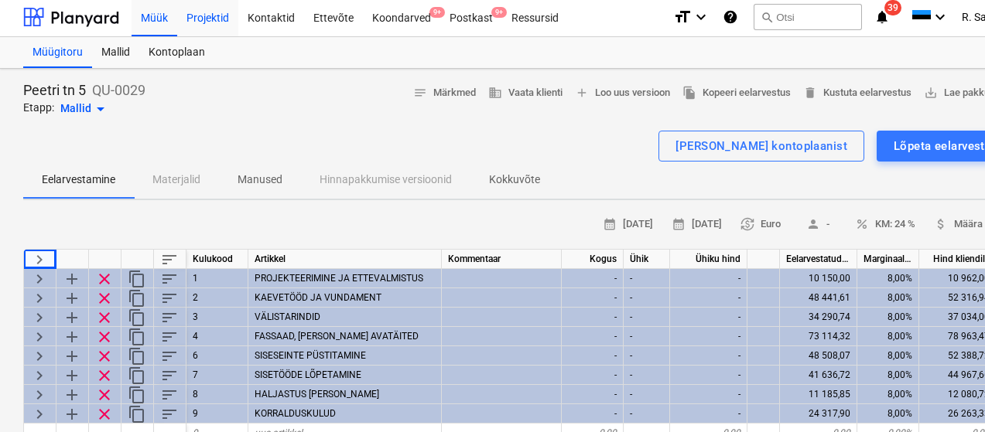
click at [214, 19] on div "Projektid" at bounding box center [207, 16] width 61 height 39
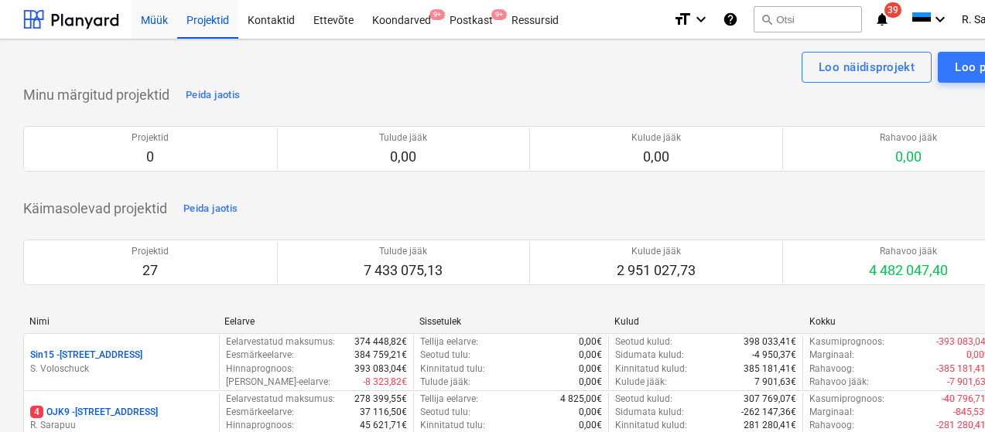
click at [158, 12] on div "Müük" at bounding box center [155, 18] width 46 height 39
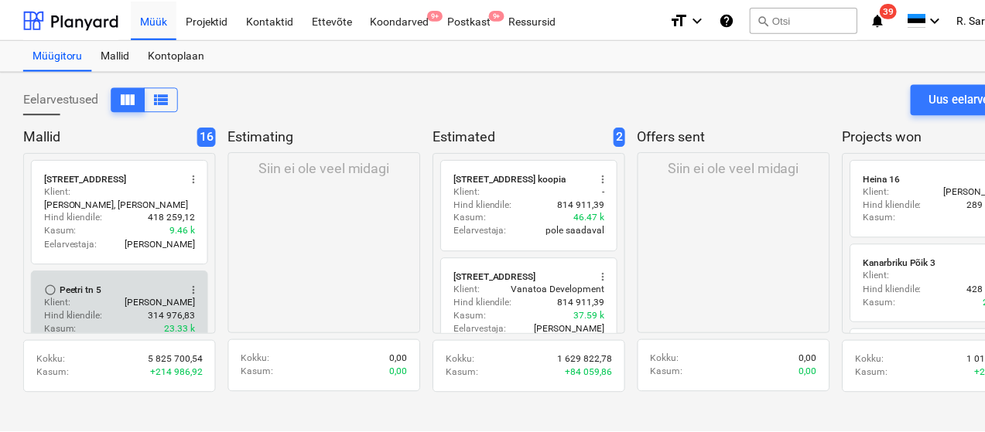
scroll to position [10, 0]
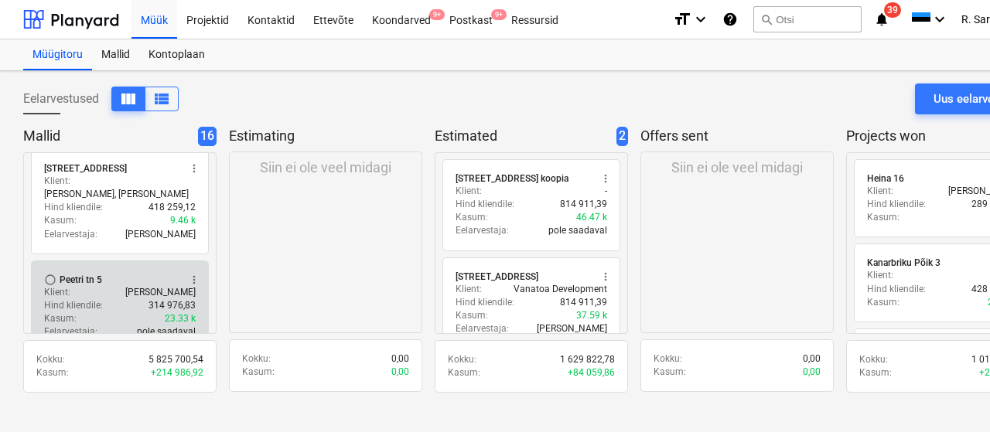
click at [101, 286] on div "Klient : [PERSON_NAME]" at bounding box center [120, 292] width 152 height 13
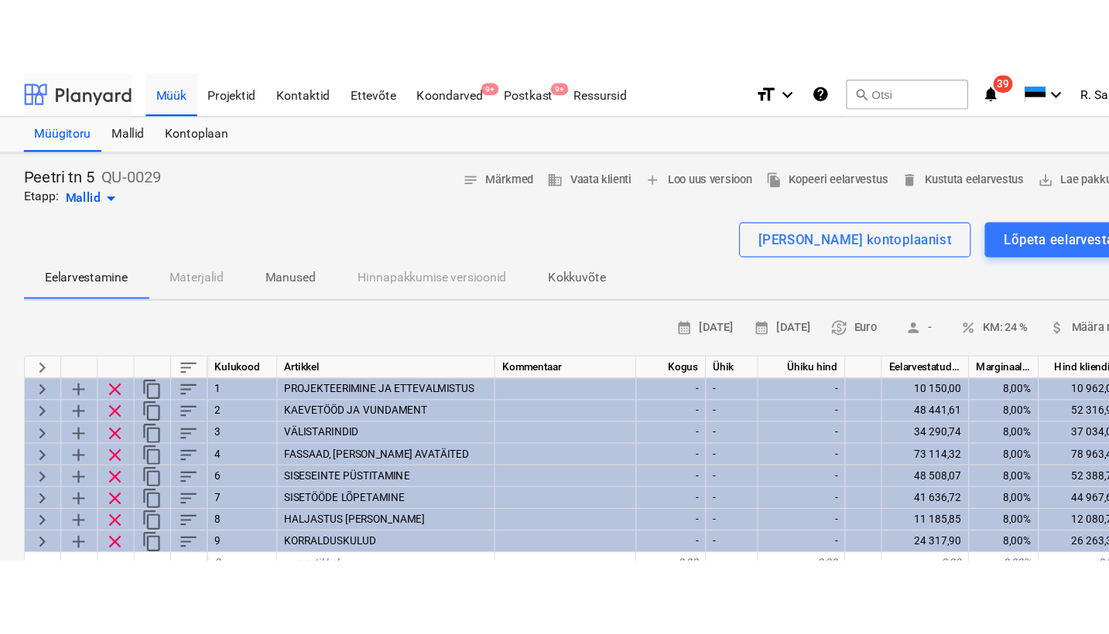
scroll to position [1, 0]
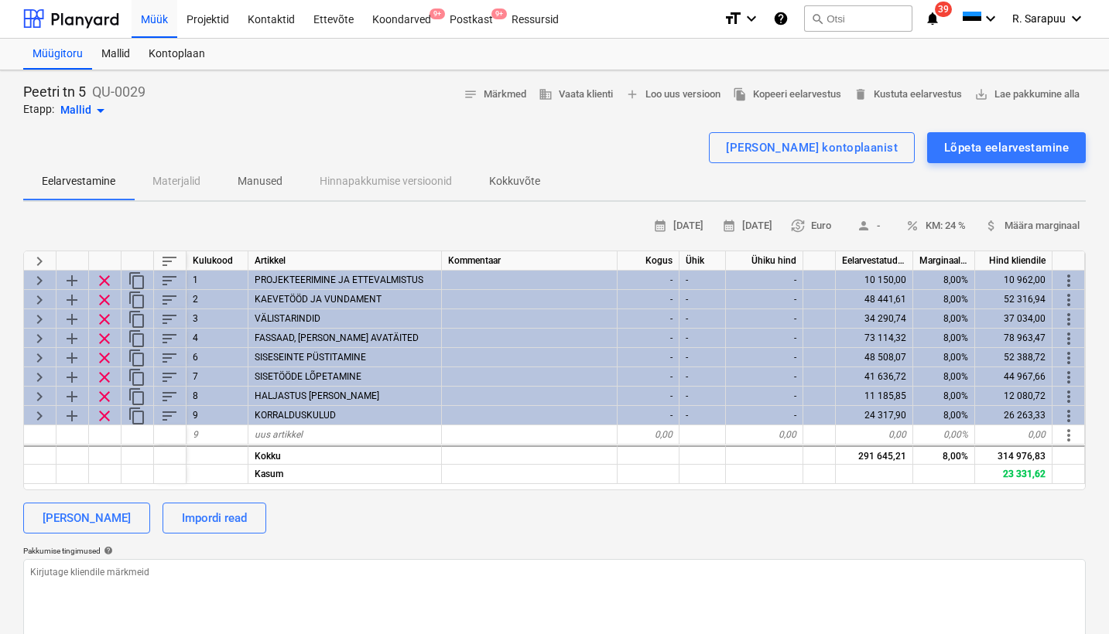
click at [79, 184] on p "Eelarvestamine" at bounding box center [78, 181] width 73 height 16
click at [257, 179] on p "Manused" at bounding box center [259, 181] width 45 height 16
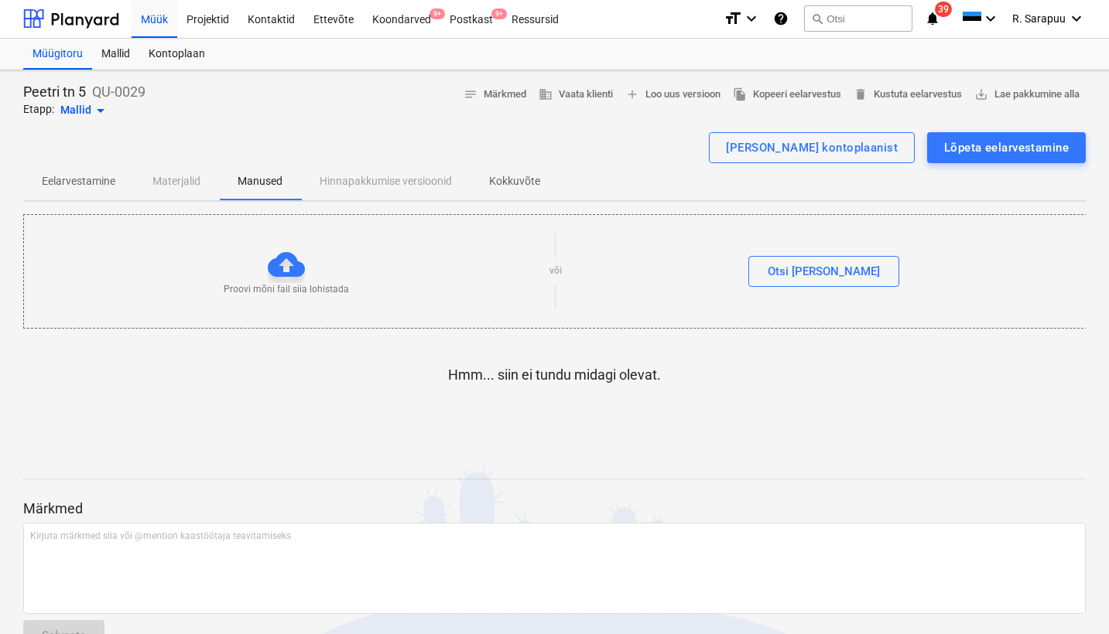
drag, startPoint x: 74, startPoint y: 180, endPoint x: 364, endPoint y: 174, distance: 290.2
click at [74, 180] on p "Eelarvestamine" at bounding box center [78, 181] width 73 height 16
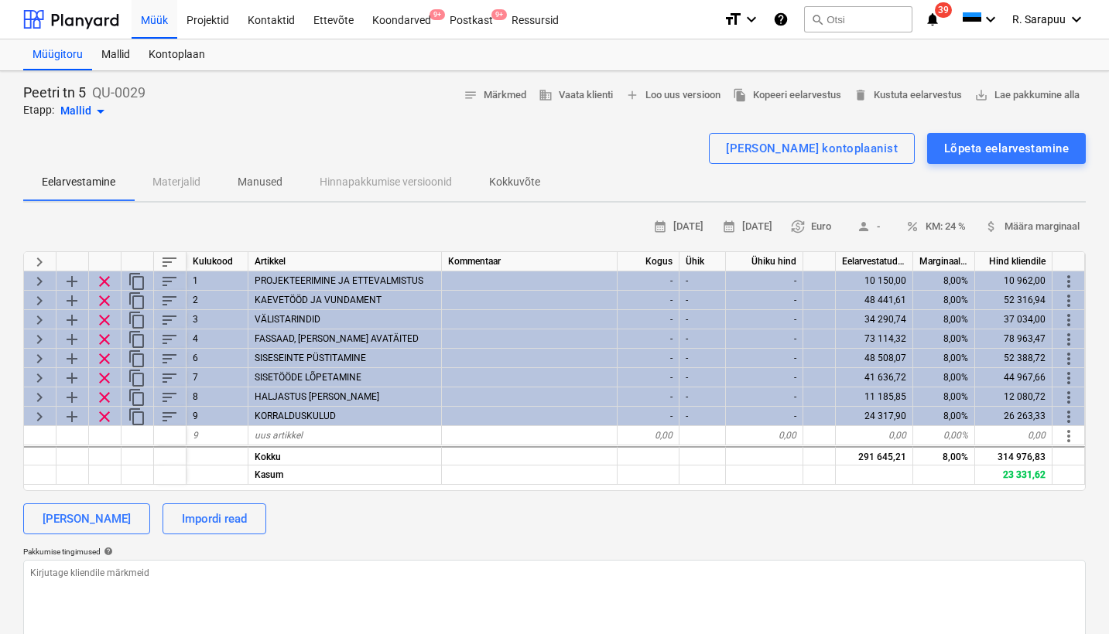
click at [91, 93] on div "Peetri tn 5 QU-0029" at bounding box center [84, 93] width 122 height 19
click at [112, 62] on div "Mallid" at bounding box center [115, 54] width 47 height 31
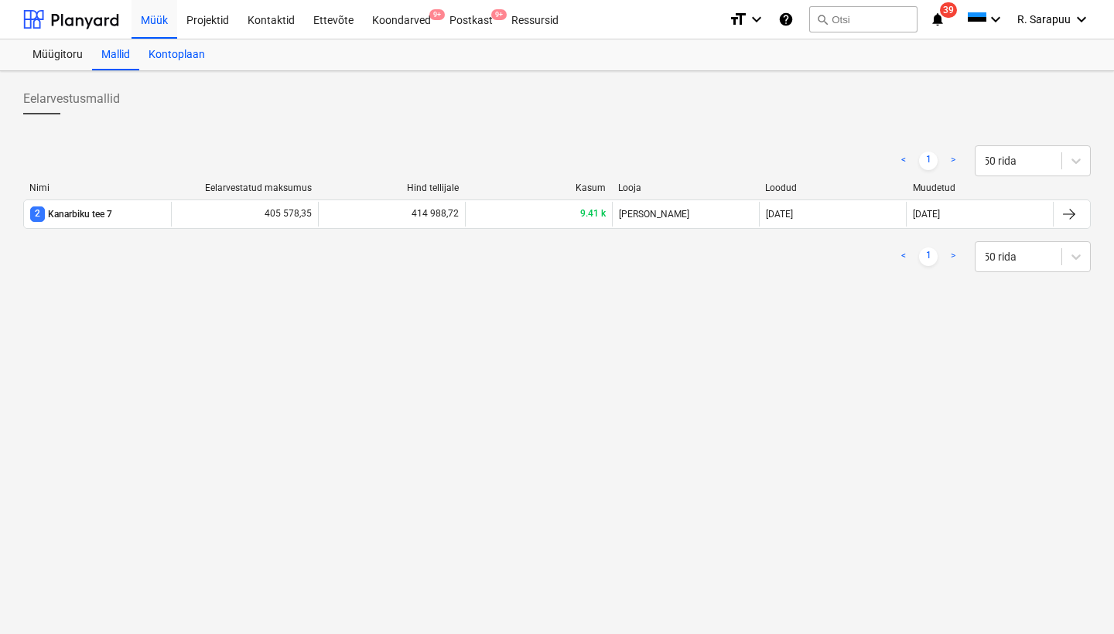
click at [177, 53] on div "Kontoplaan" at bounding box center [176, 54] width 75 height 31
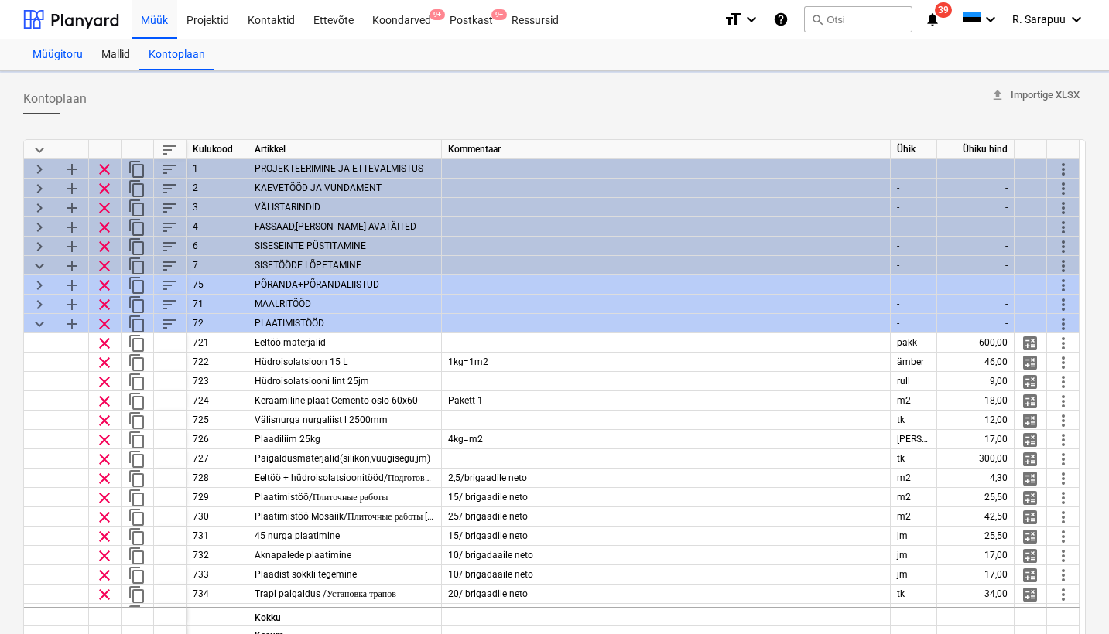
click at [71, 58] on div "Müügitoru" at bounding box center [57, 54] width 69 height 31
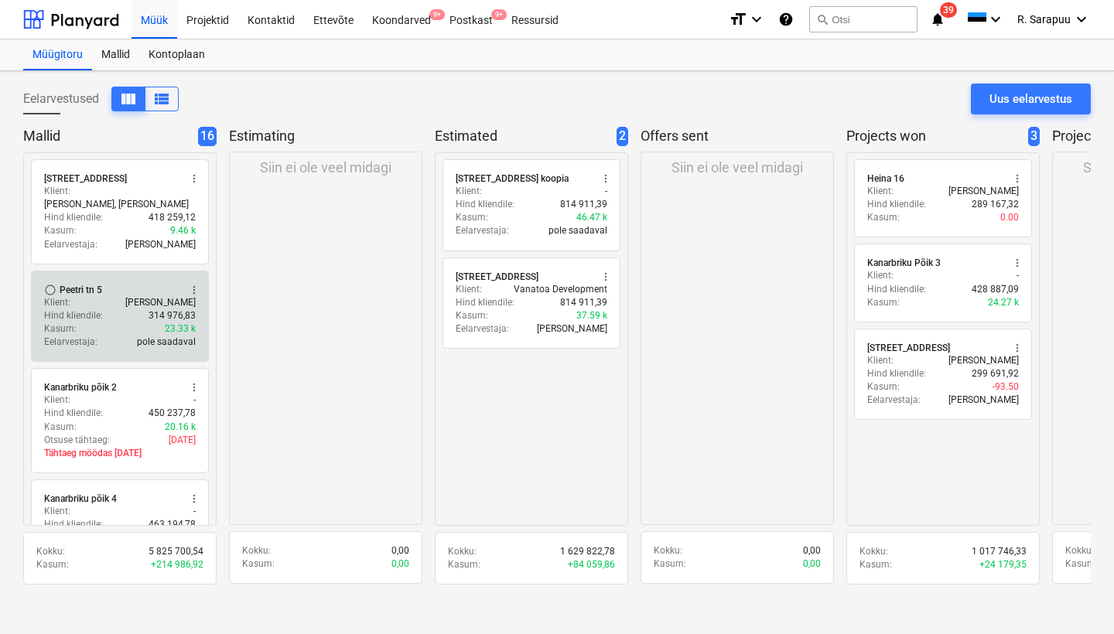
click at [194, 284] on span "more_vert" at bounding box center [194, 290] width 12 height 12
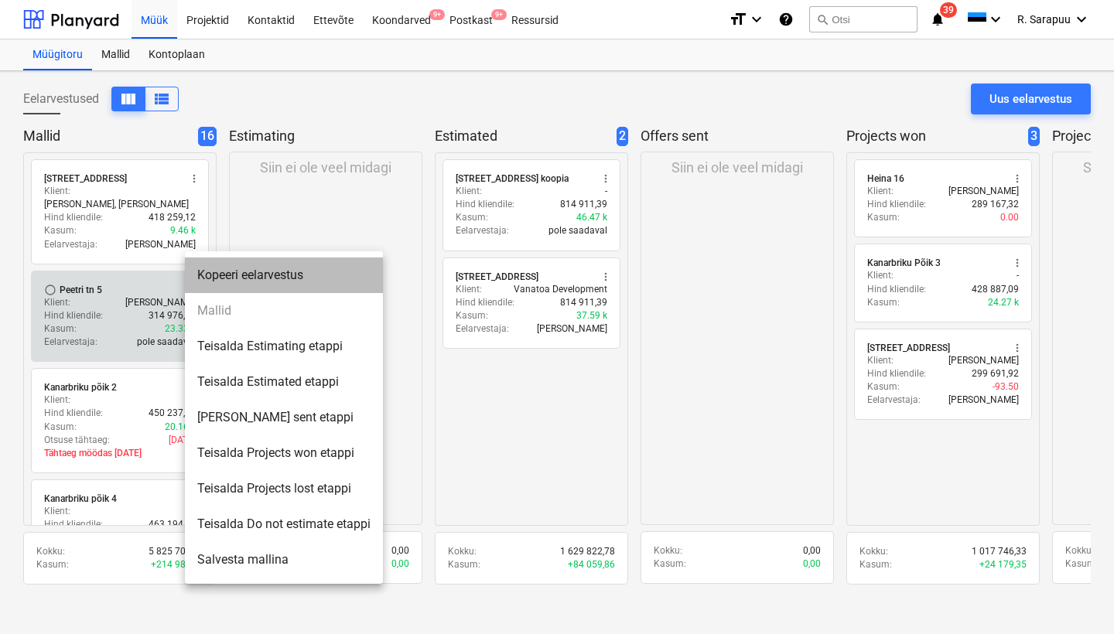
click at [194, 273] on li "Kopeeri eelarvestus" at bounding box center [284, 276] width 198 height 36
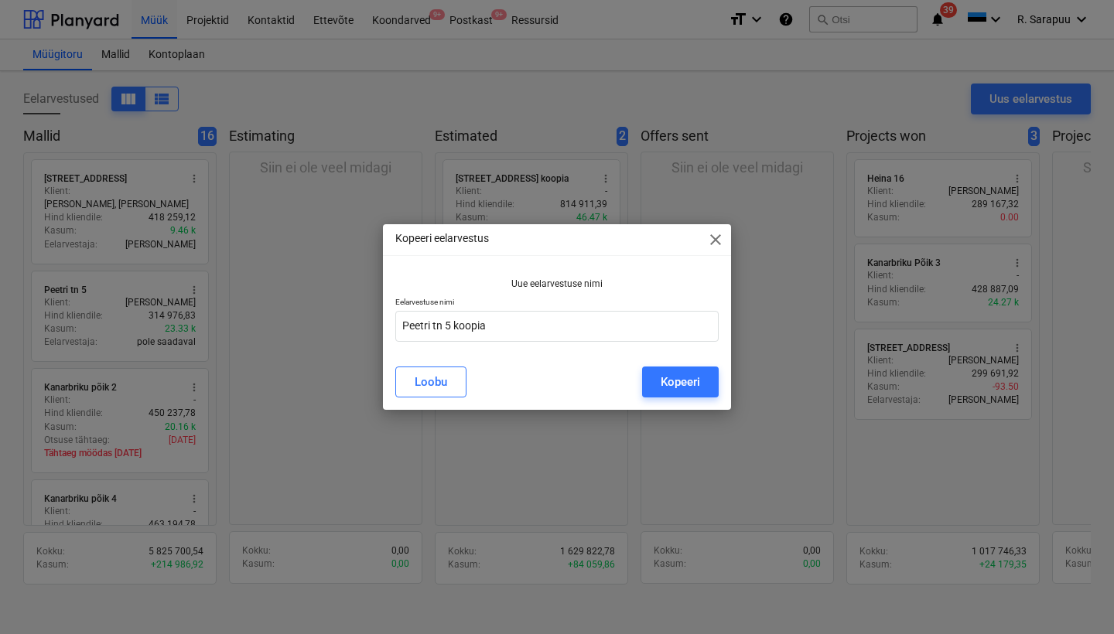
click at [712, 241] on span "close" at bounding box center [715, 240] width 19 height 19
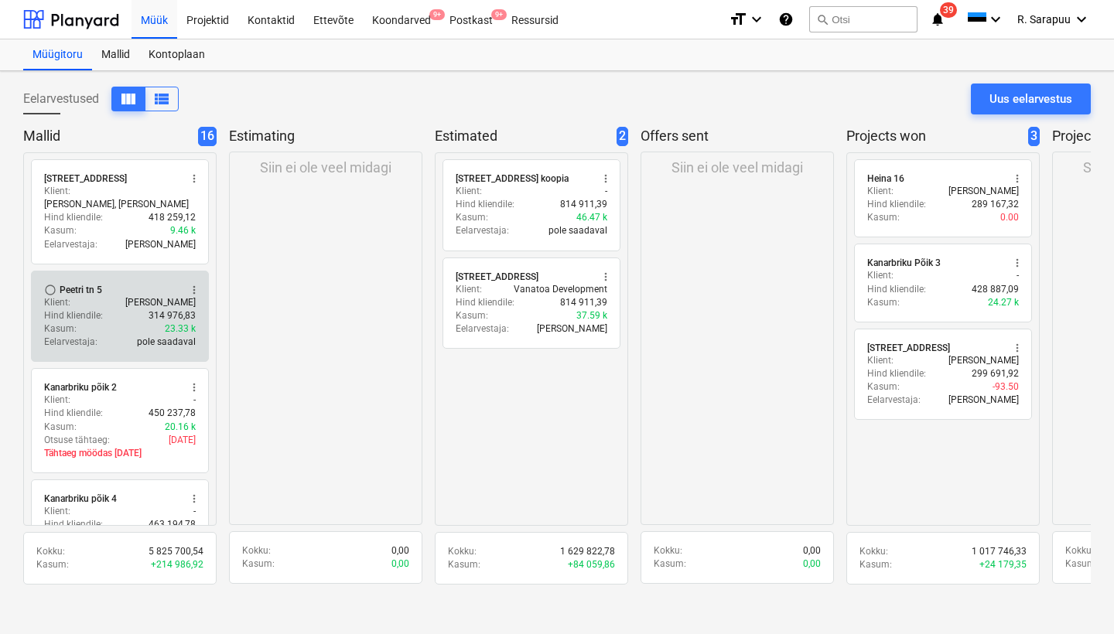
click at [93, 284] on div "Peetri tn 5" at bounding box center [81, 290] width 43 height 12
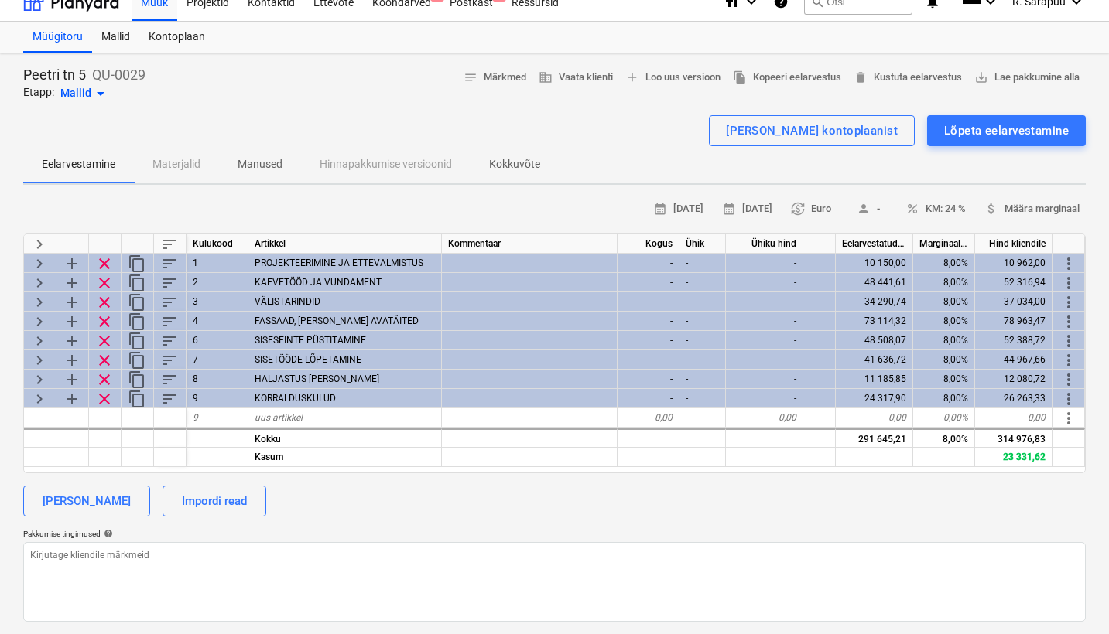
scroll to position [44, 0]
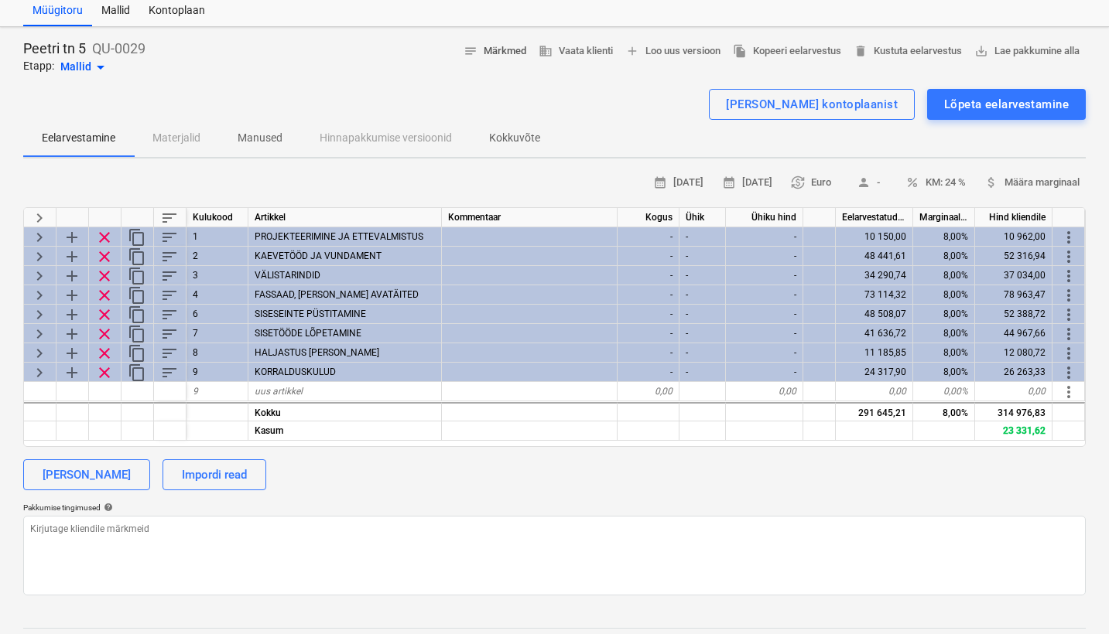
click at [497, 51] on span "notes Märkmed" at bounding box center [494, 52] width 63 height 18
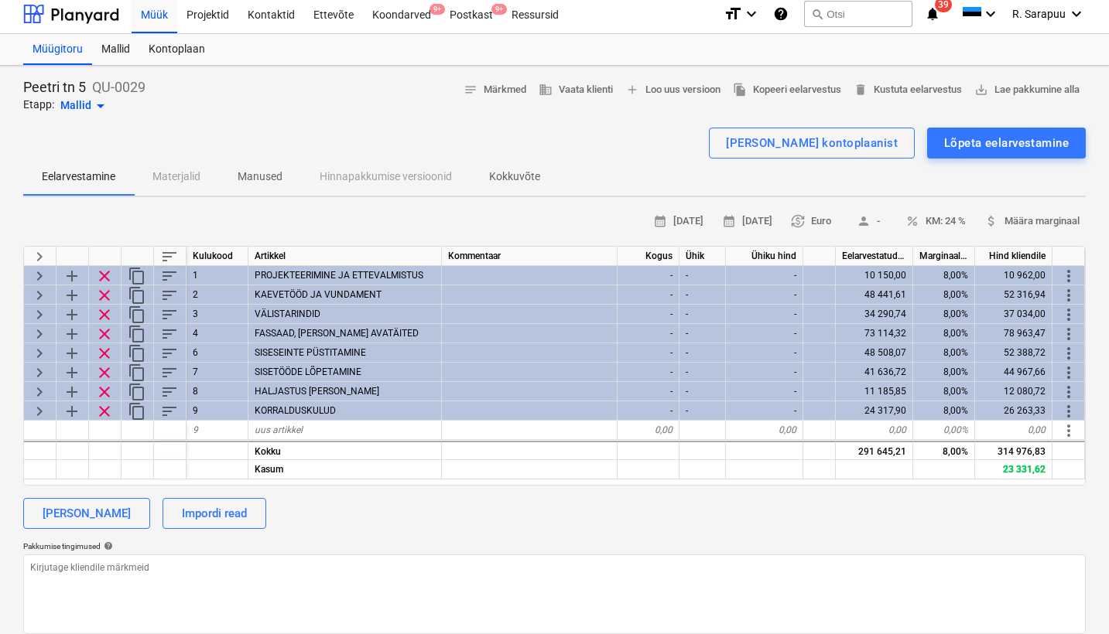
scroll to position [10, 0]
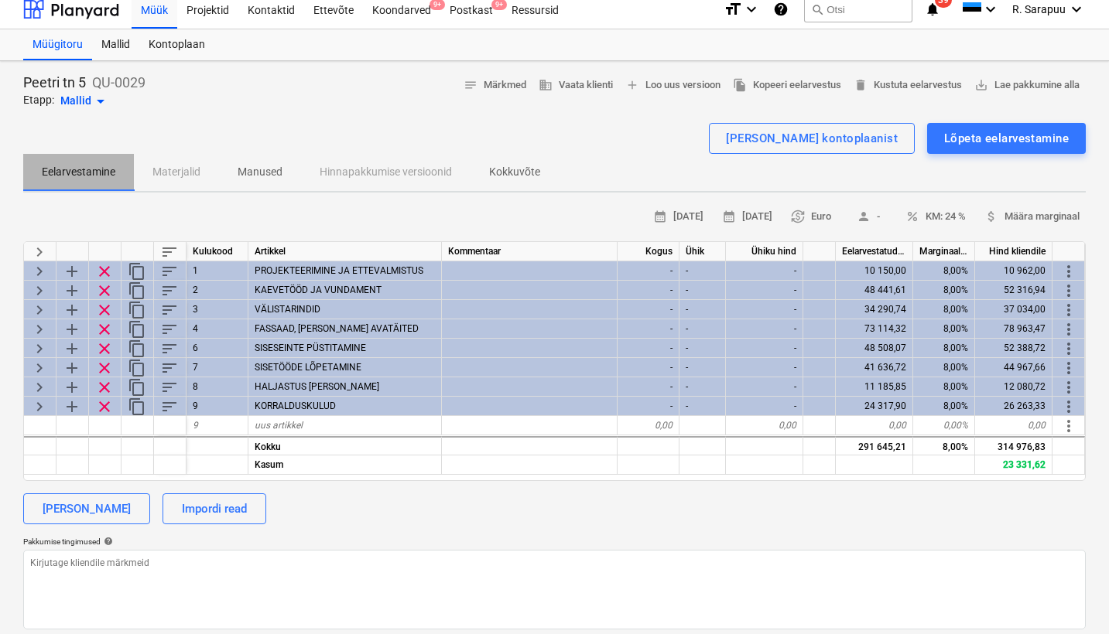
click at [97, 173] on p "Eelarvestamine" at bounding box center [78, 172] width 73 height 16
click at [269, 167] on p "Manused" at bounding box center [259, 172] width 45 height 16
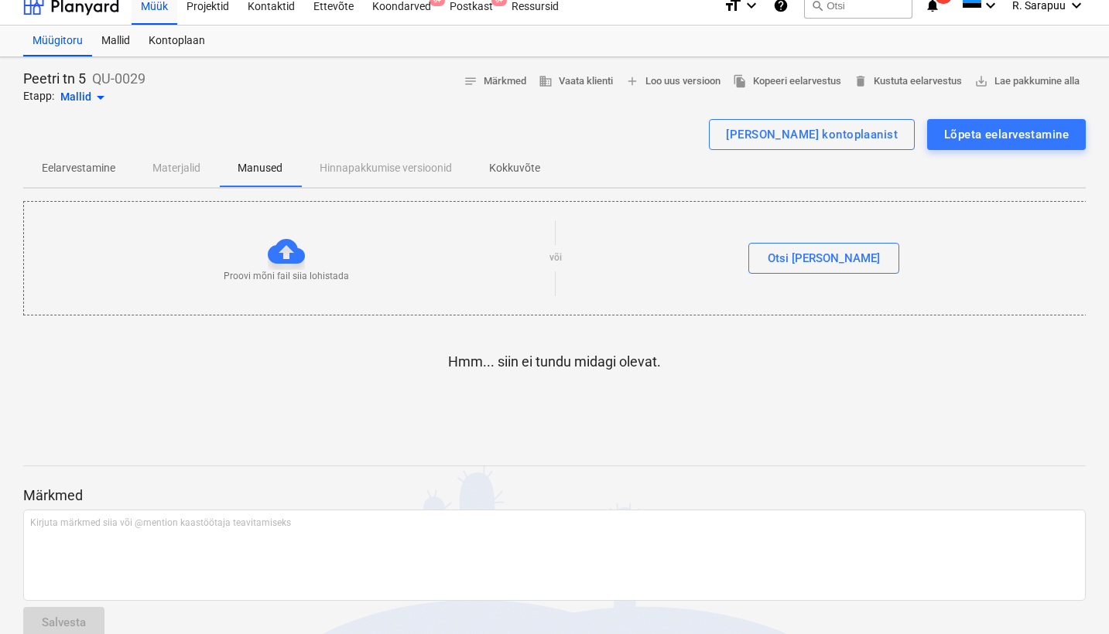
click at [80, 172] on p "Eelarvestamine" at bounding box center [78, 168] width 73 height 16
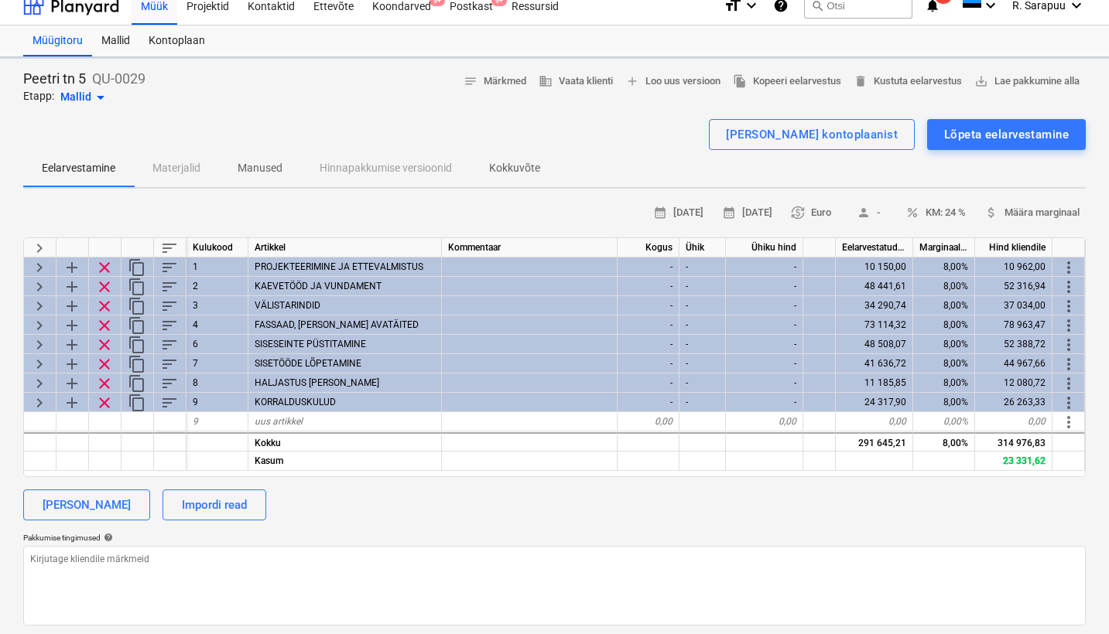
type textarea "x"
click at [546, 169] on span "Kokkuvõte" at bounding box center [514, 168] width 88 height 26
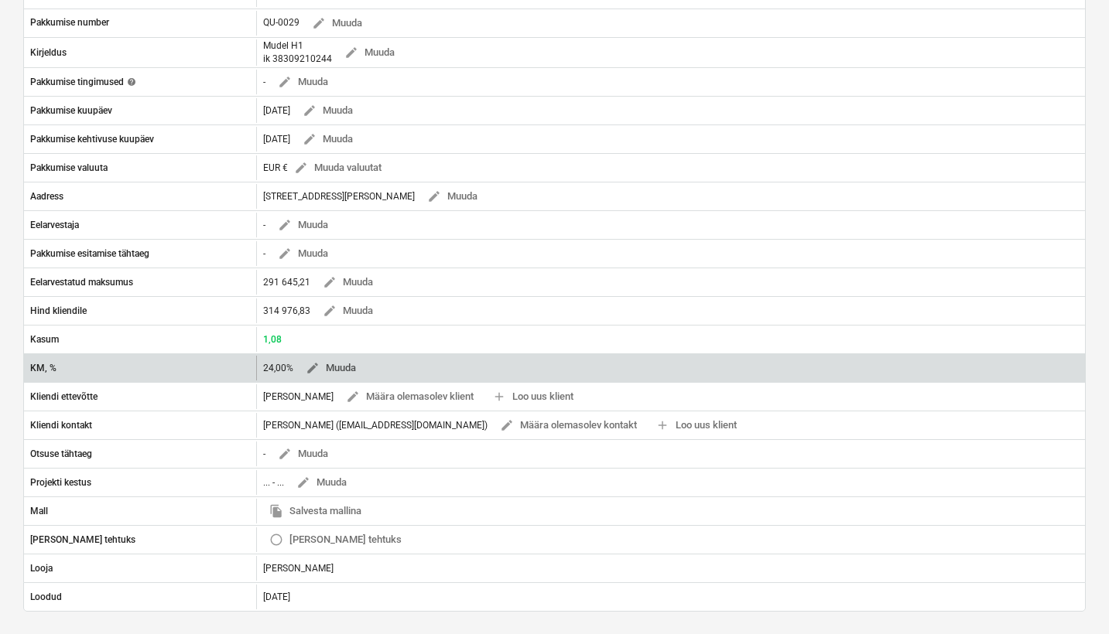
scroll to position [285, 0]
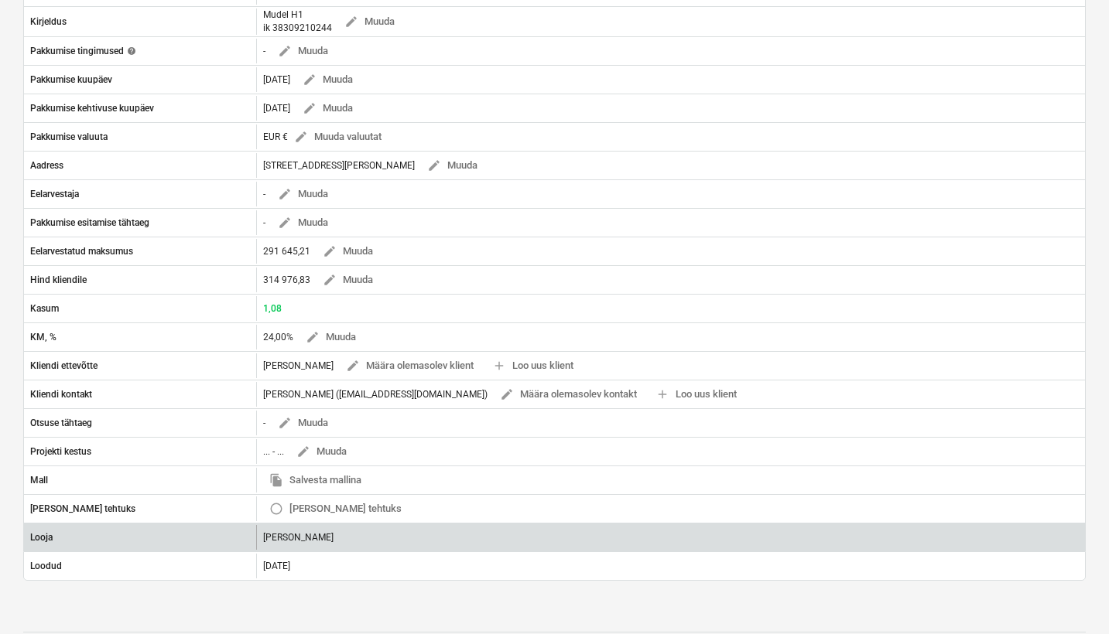
click at [318, 432] on div "[PERSON_NAME]" at bounding box center [670, 537] width 829 height 25
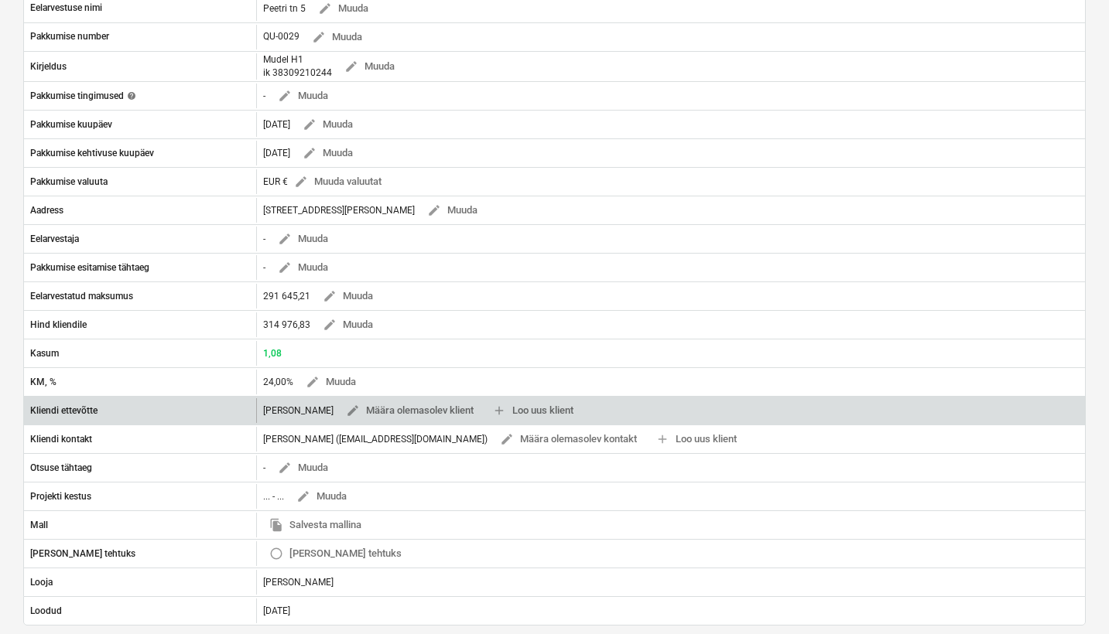
scroll to position [226, 0]
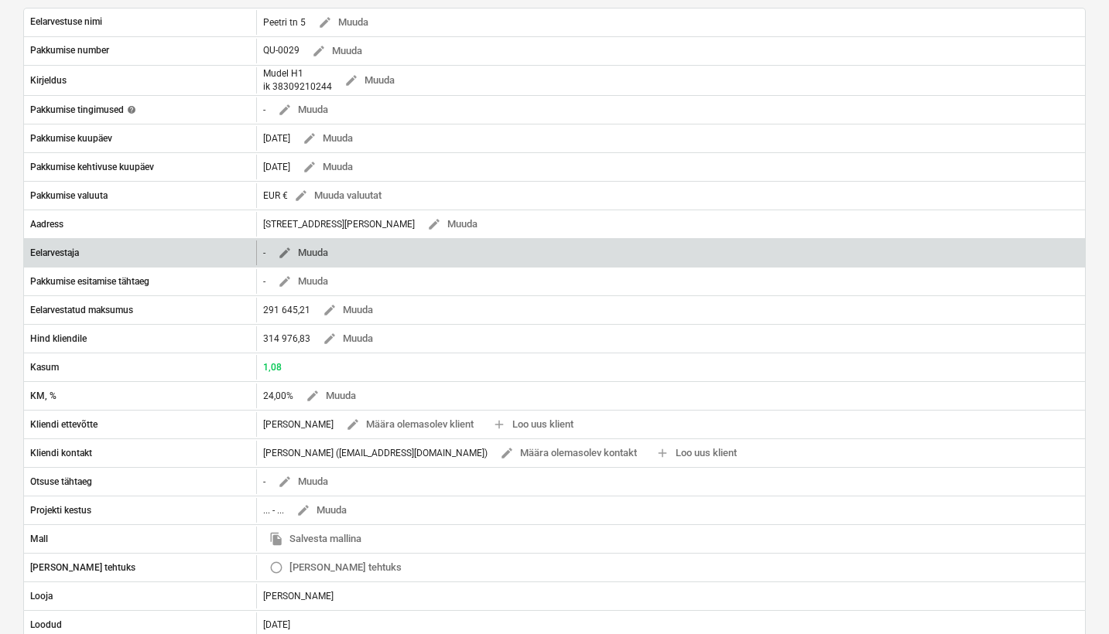
click at [278, 257] on span "edit" at bounding box center [285, 253] width 14 height 14
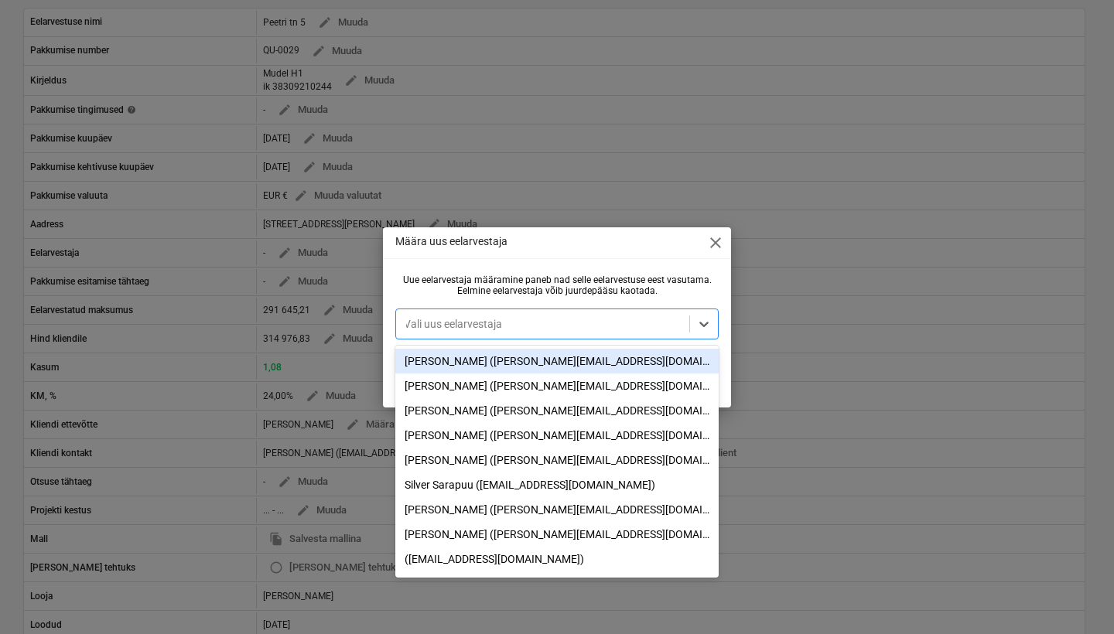
click at [484, 332] on div "Vali uus eelarvestaja" at bounding box center [542, 324] width 293 height 22
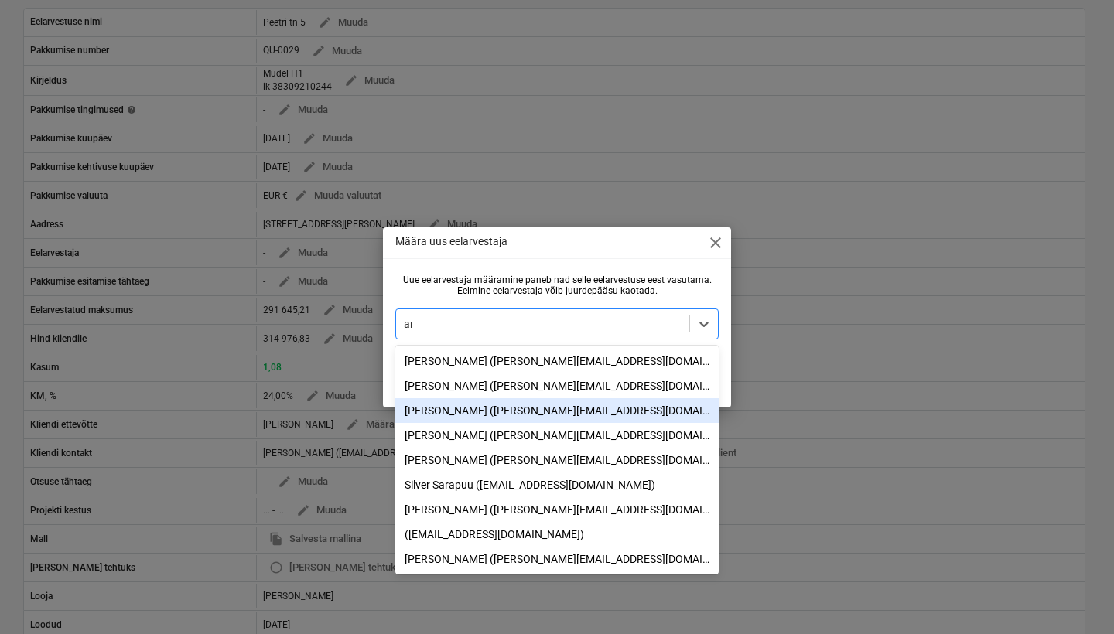
type input "art"
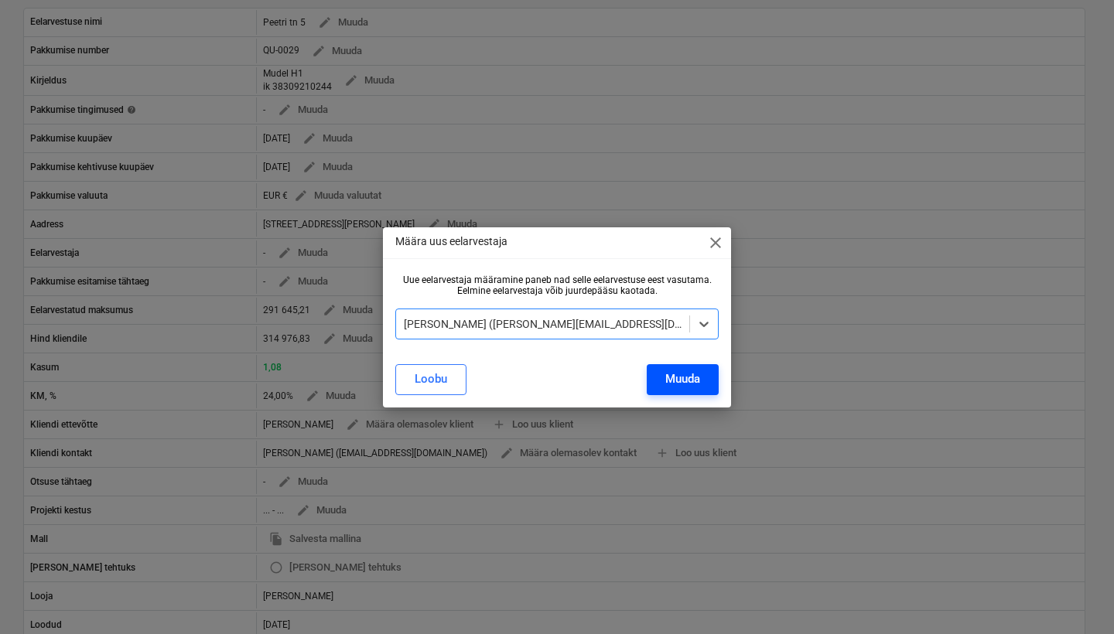
click at [687, 381] on div "Muuda" at bounding box center [682, 379] width 35 height 20
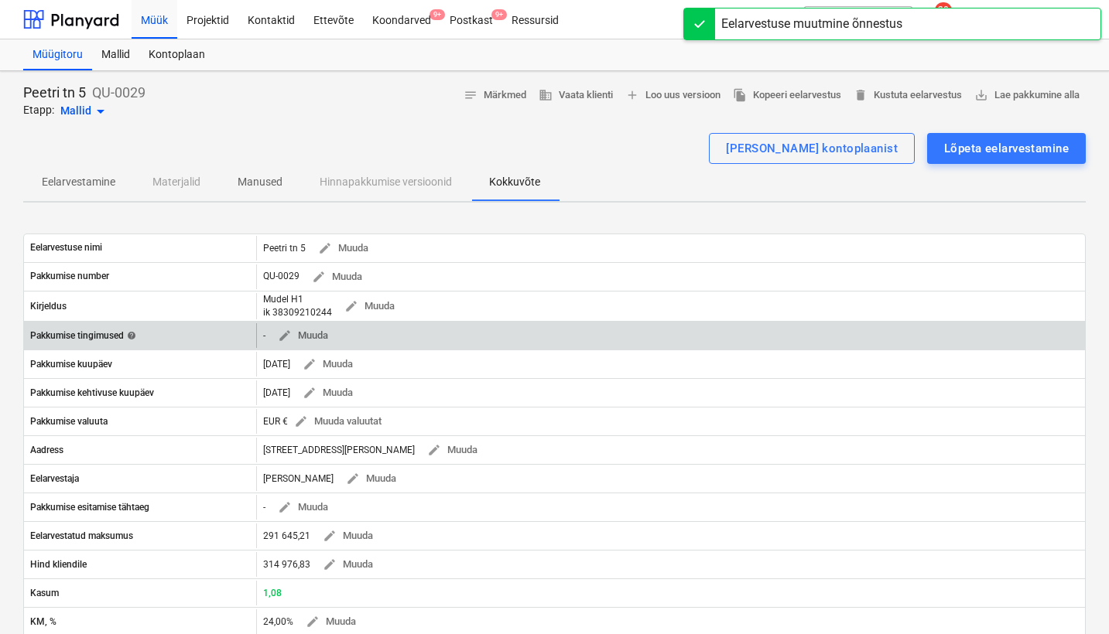
scroll to position [0, 0]
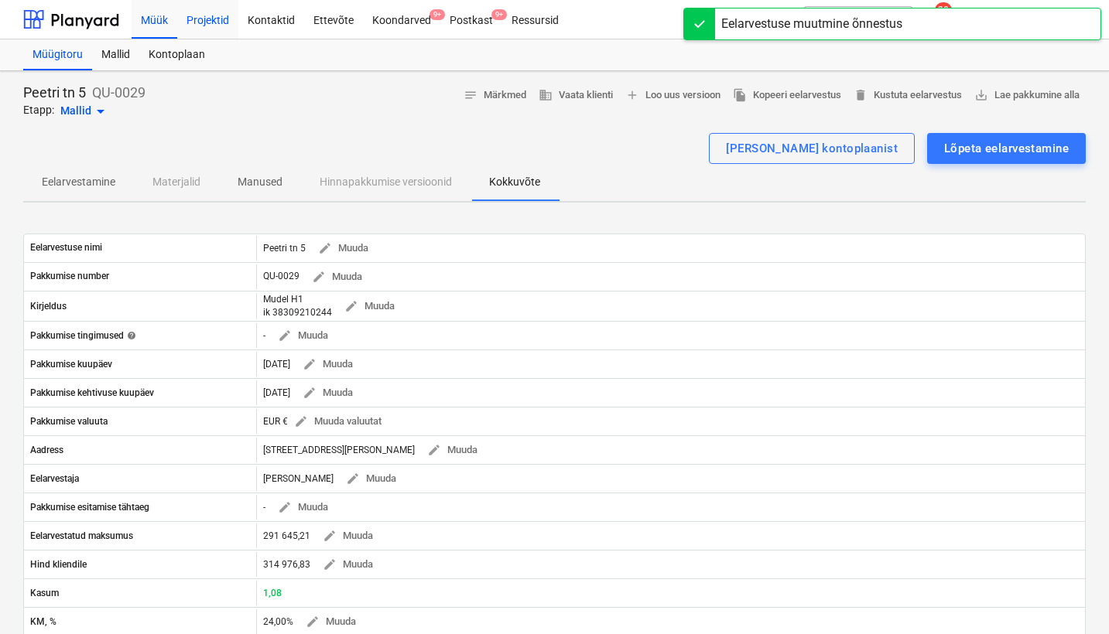
click at [205, 28] on div "Projektid" at bounding box center [207, 18] width 61 height 39
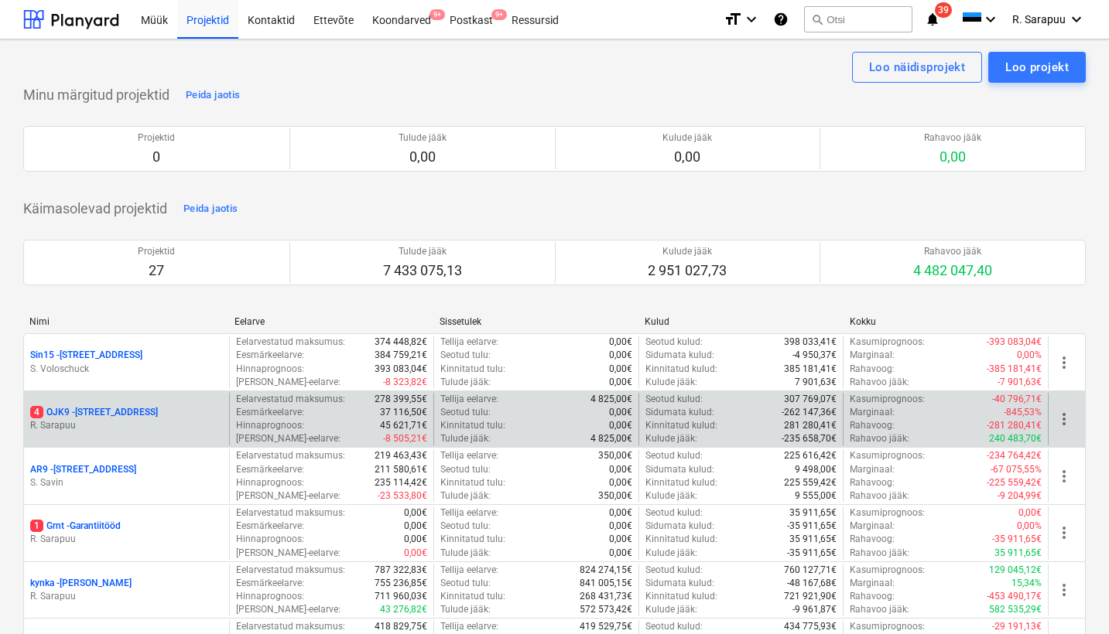
scroll to position [712, 0]
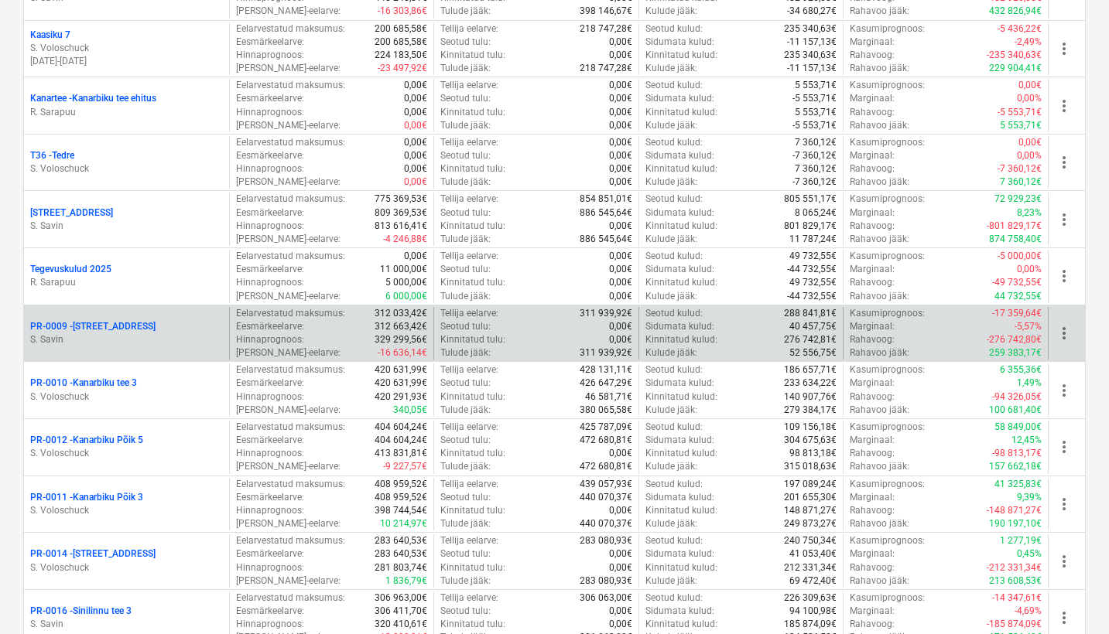
click at [102, 323] on p "PR-0009 - Pohla tee 4" at bounding box center [92, 326] width 125 height 13
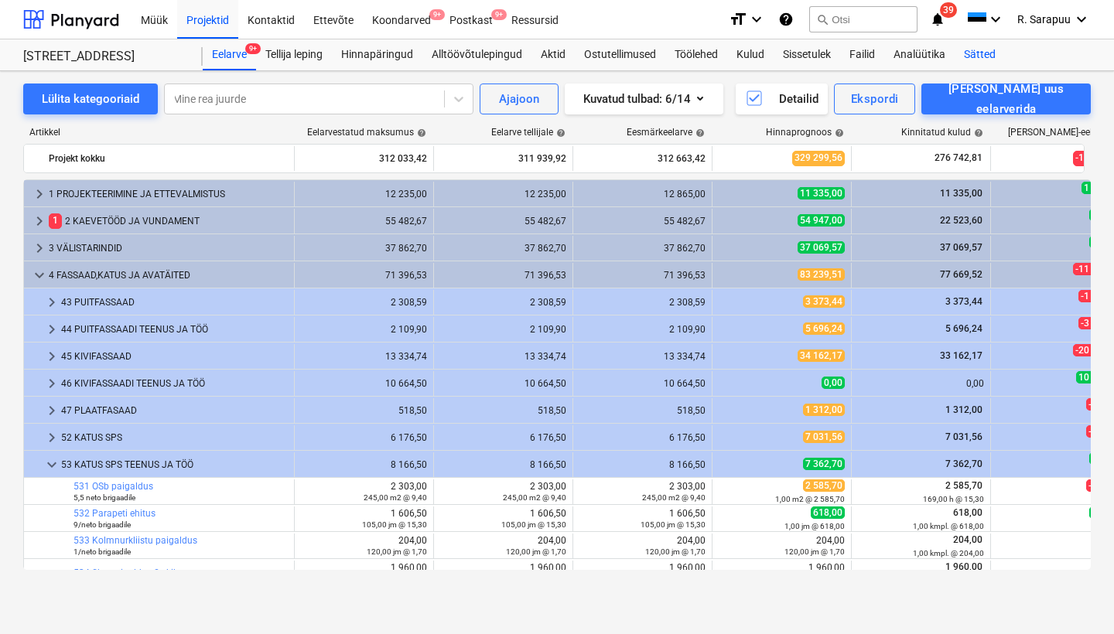
click at [975, 54] on div "Sätted" at bounding box center [980, 54] width 50 height 31
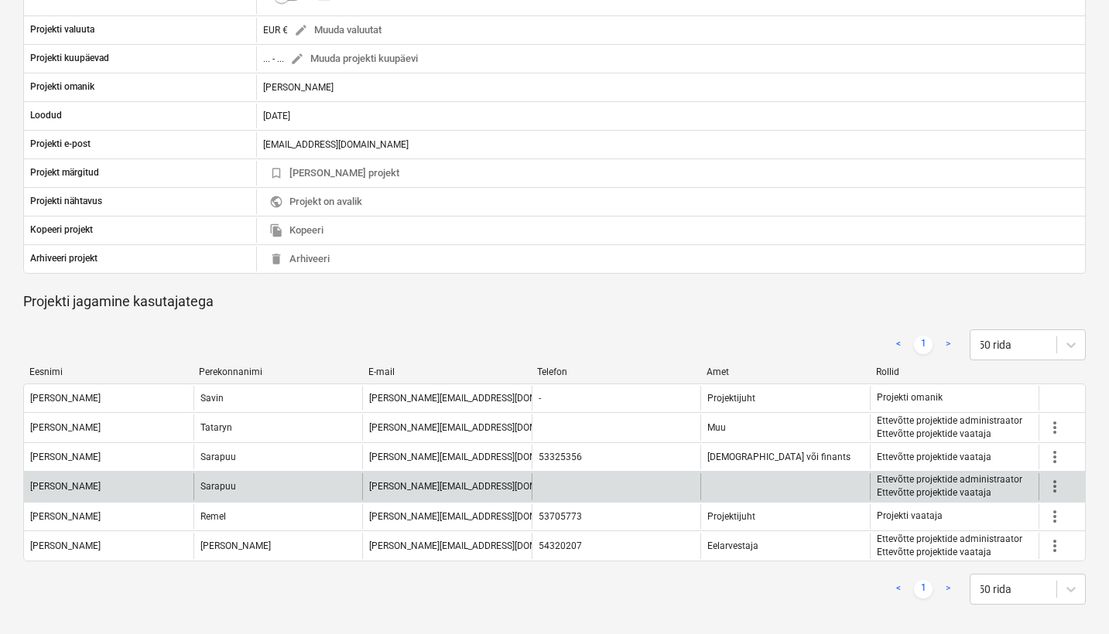
scroll to position [332, 0]
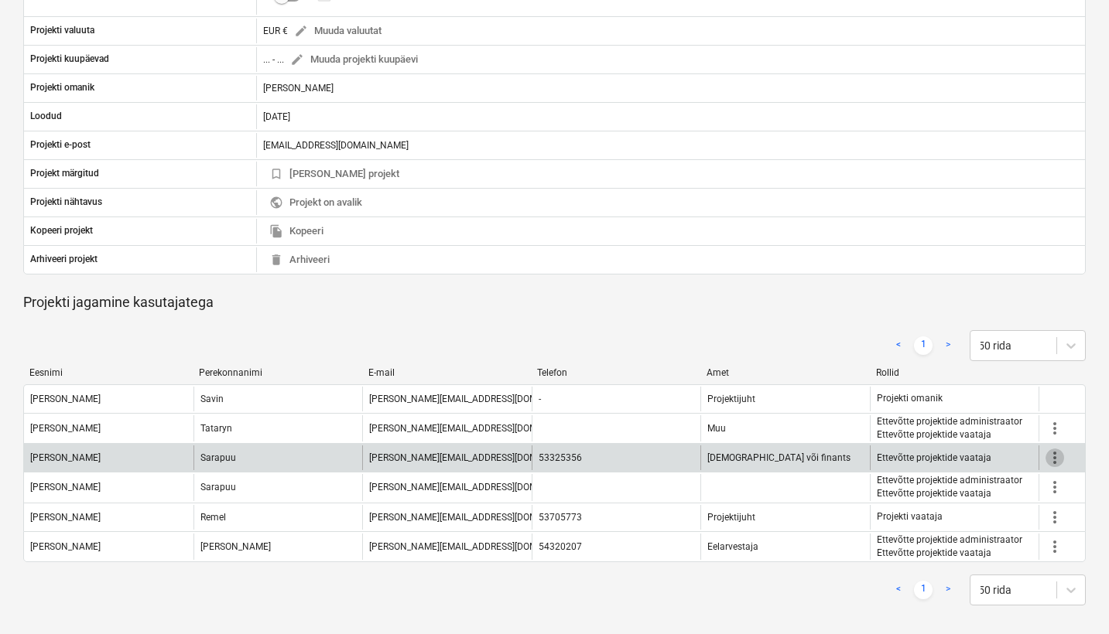
click at [984, 432] on span "more_vert" at bounding box center [1054, 458] width 19 height 19
click at [984, 432] on li "Muuda" at bounding box center [1070, 457] width 63 height 36
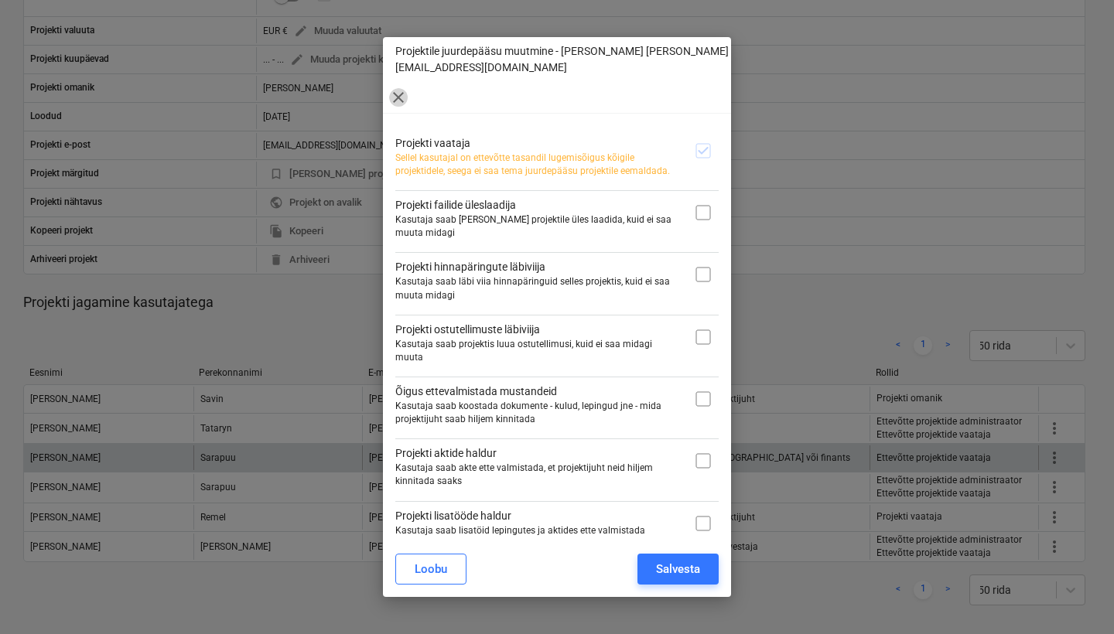
click at [395, 101] on span "close" at bounding box center [398, 97] width 19 height 19
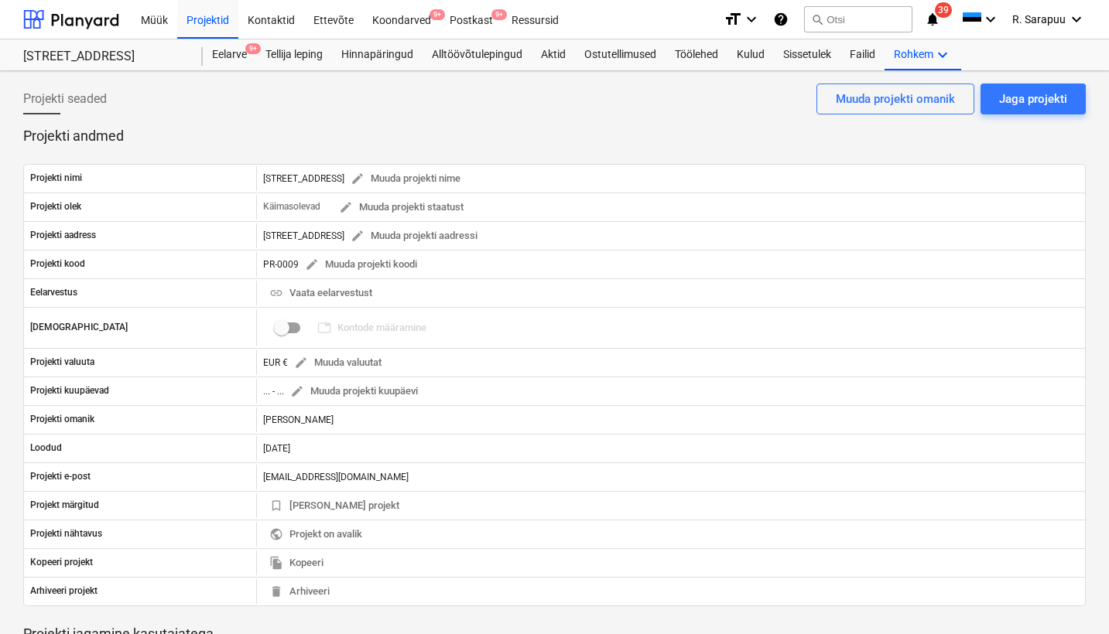
scroll to position [0, 0]
click at [984, 108] on div "Jaga projekti" at bounding box center [1033, 99] width 68 height 20
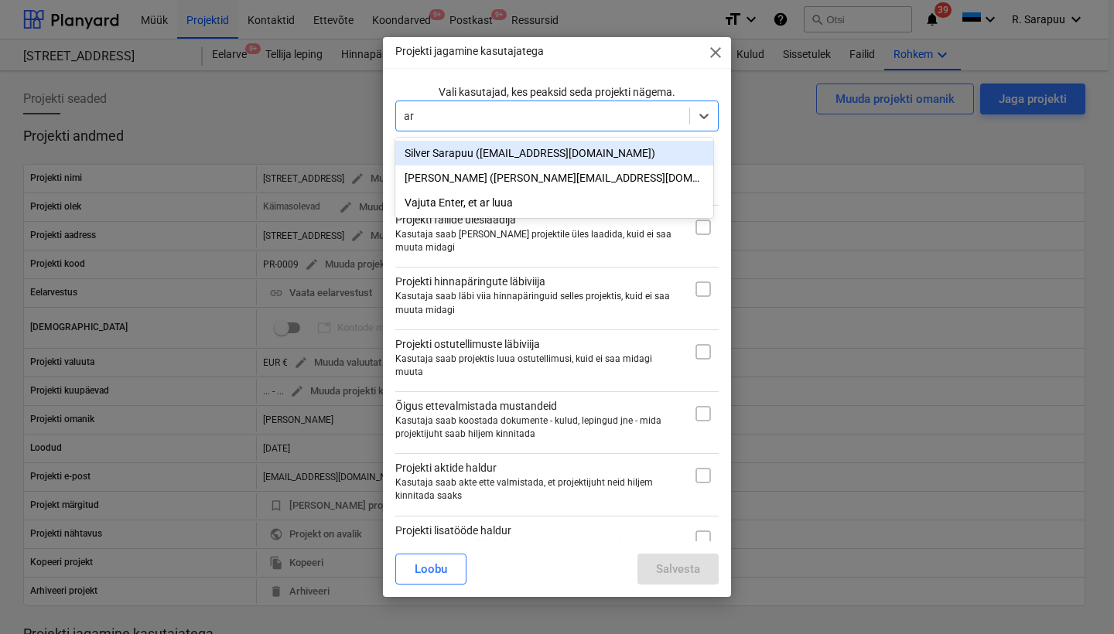
type input "art"
click at [449, 152] on div "[PERSON_NAME] ([PERSON_NAME][EMAIL_ADDRESS][DOMAIN_NAME])" at bounding box center [554, 153] width 318 height 25
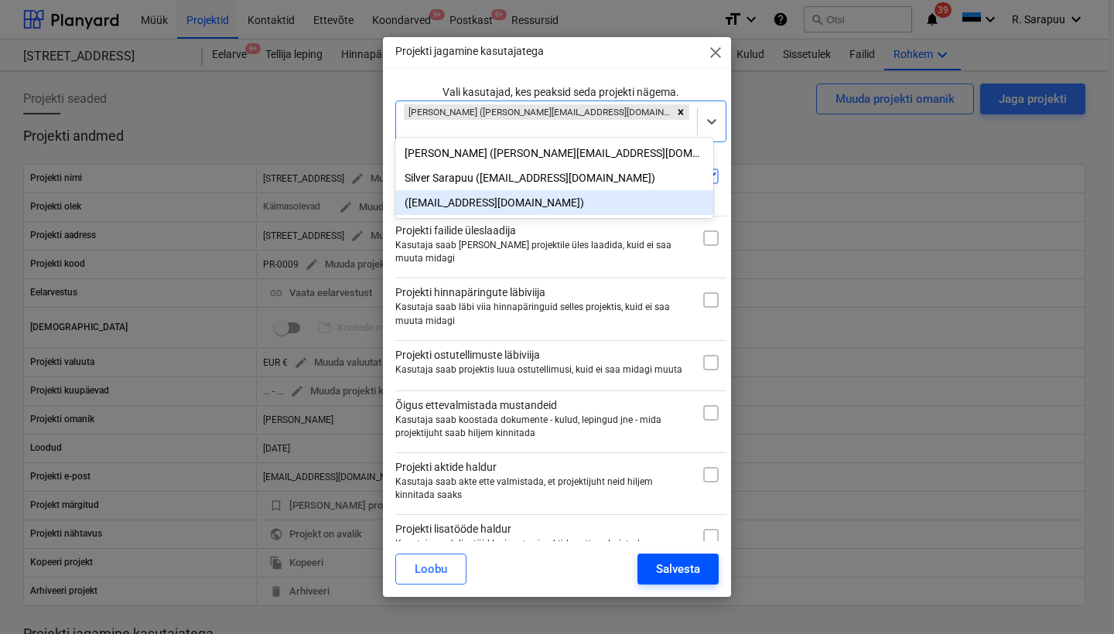
click at [692, 432] on div "Salvesta" at bounding box center [678, 569] width 44 height 20
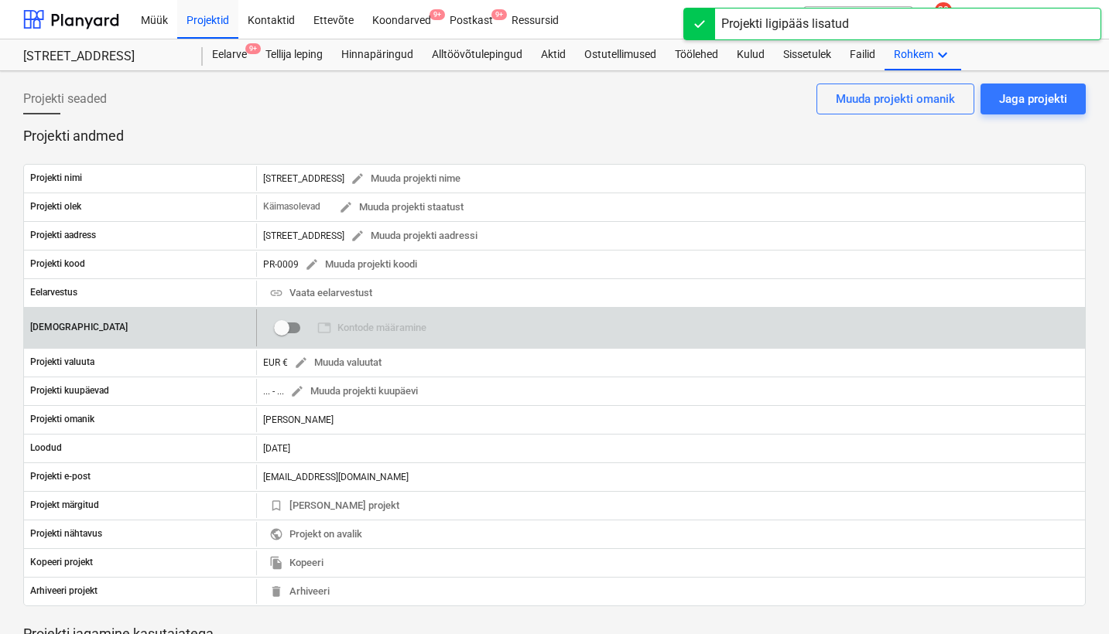
scroll to position [2, 0]
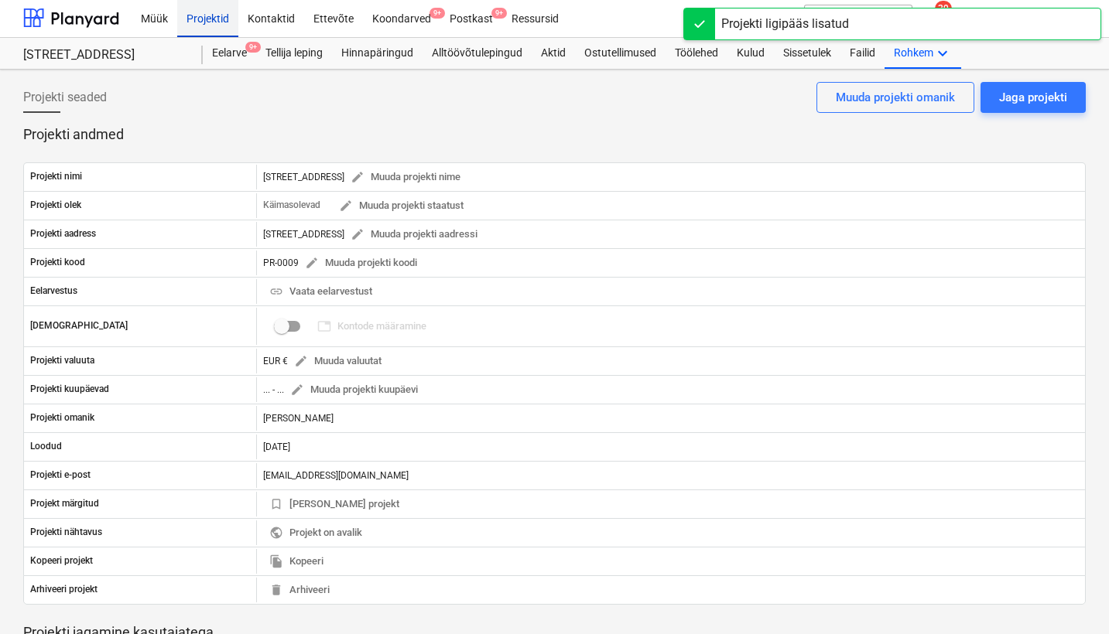
click at [214, 24] on div "Projektid" at bounding box center [207, 17] width 61 height 39
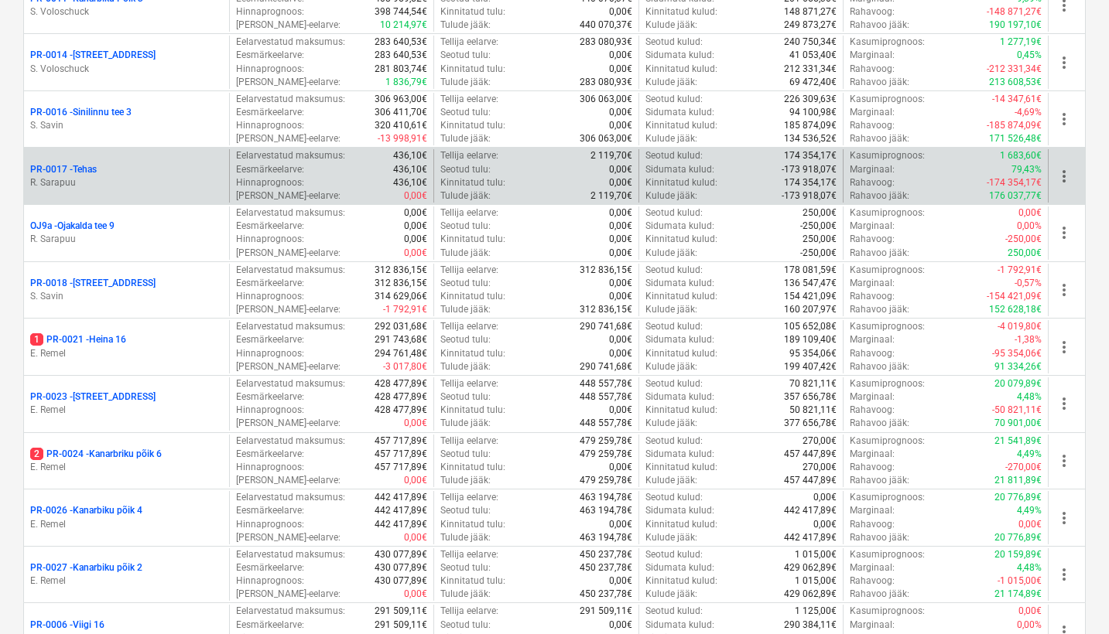
scroll to position [1218, 0]
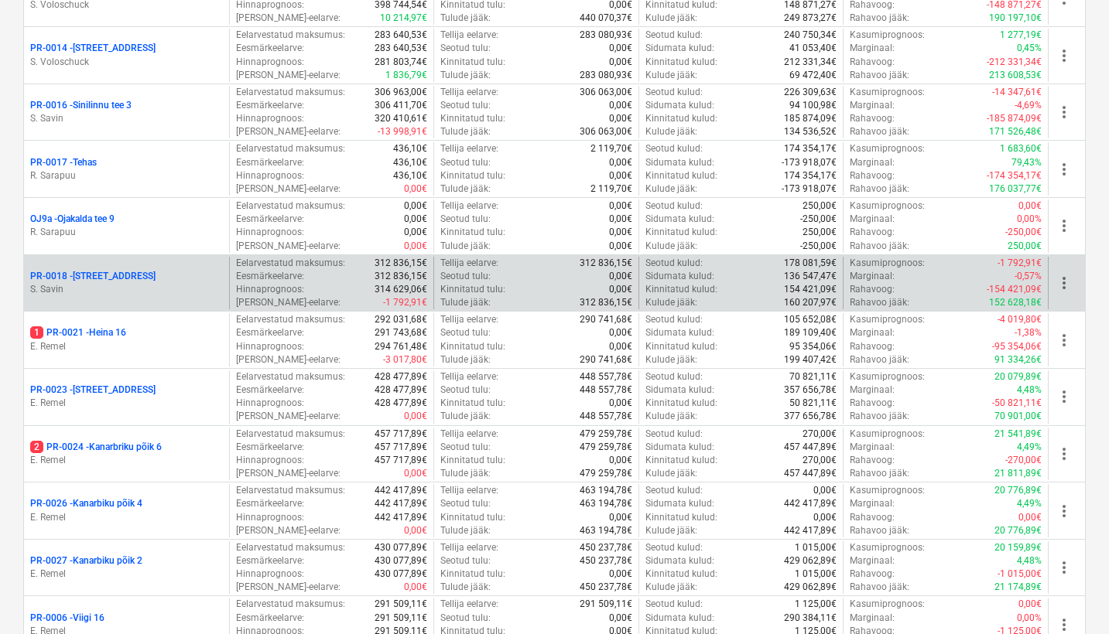
click at [87, 270] on p "PR-0018 - Matso tee 9" at bounding box center [92, 276] width 125 height 13
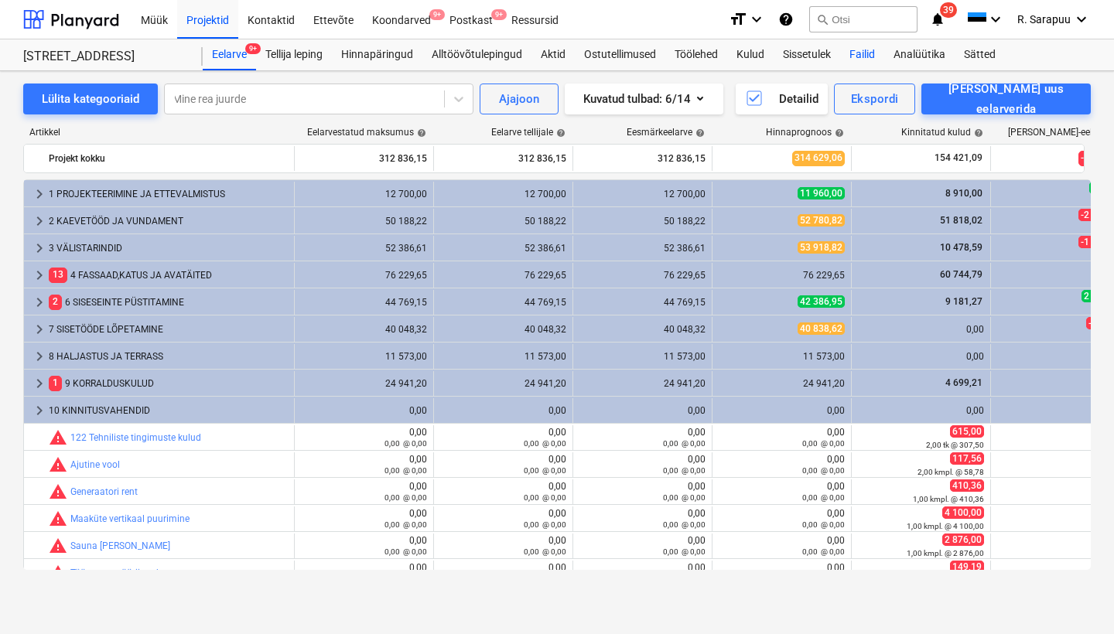
click at [863, 55] on div "Failid" at bounding box center [862, 54] width 44 height 31
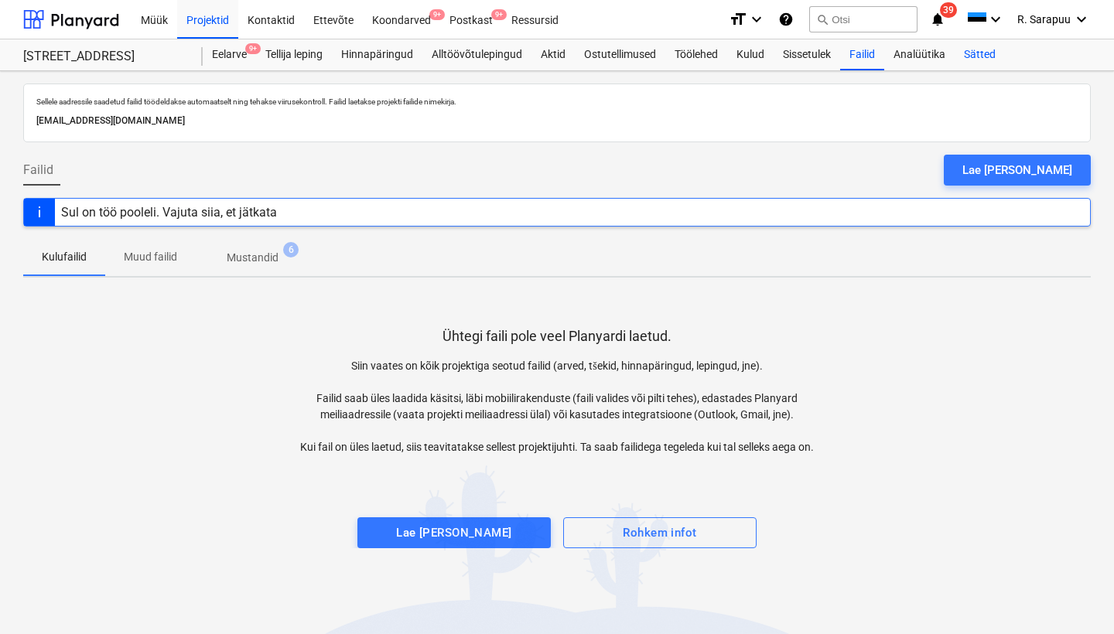
click at [982, 50] on div "Sätted" at bounding box center [980, 54] width 50 height 31
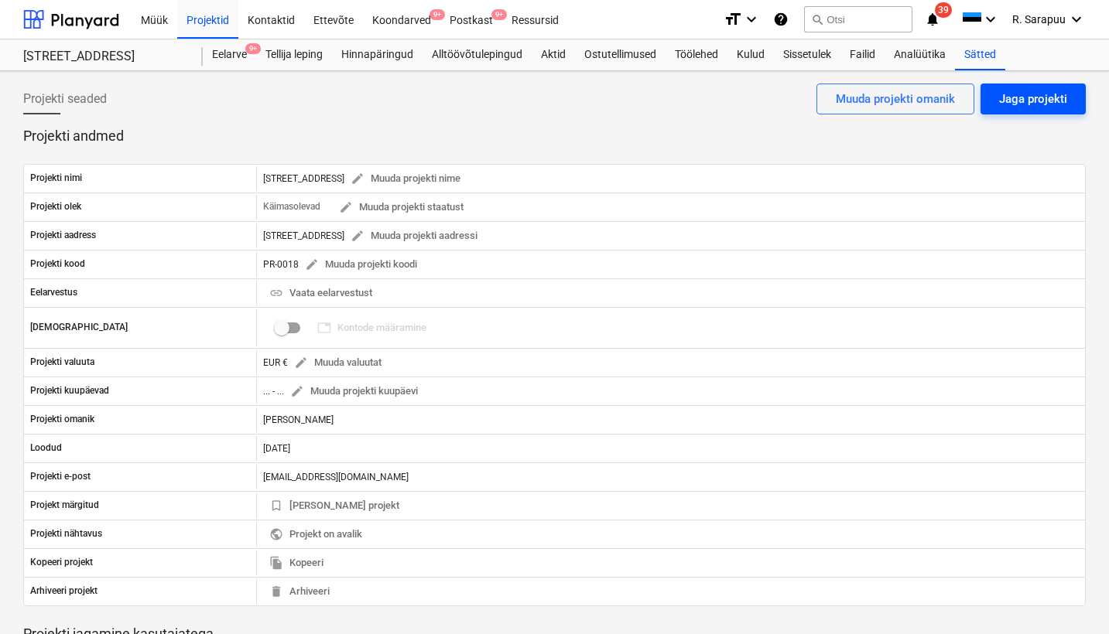
click at [984, 97] on div "Jaga projekti" at bounding box center [1033, 99] width 68 height 20
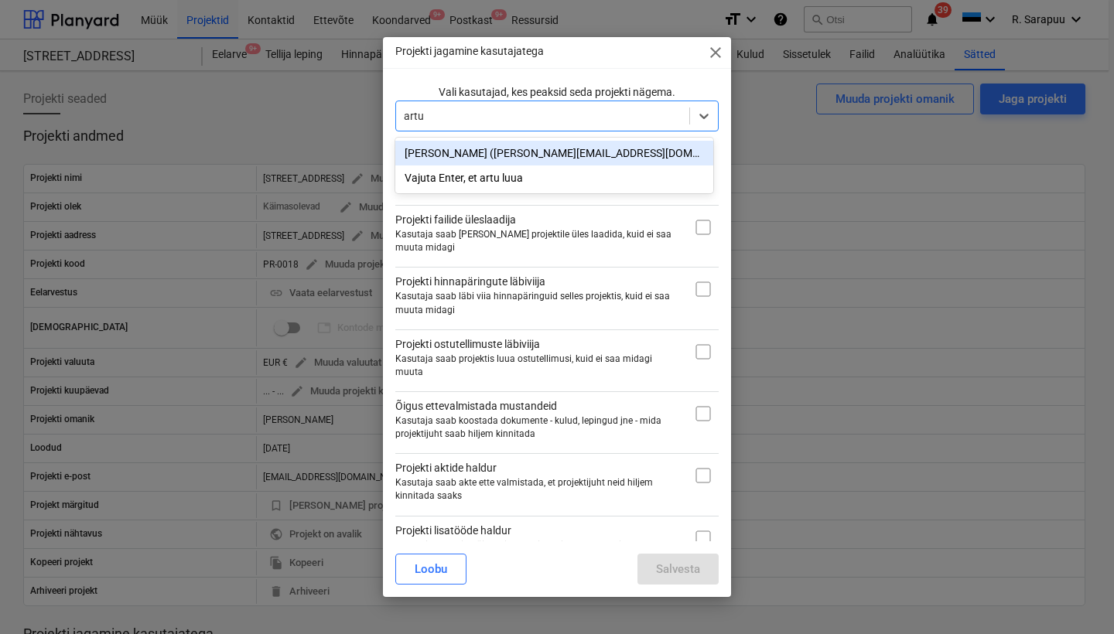
type input "[PERSON_NAME]"
click at [473, 155] on div "[PERSON_NAME] ([PERSON_NAME][EMAIL_ADDRESS][DOMAIN_NAME])" at bounding box center [554, 153] width 318 height 25
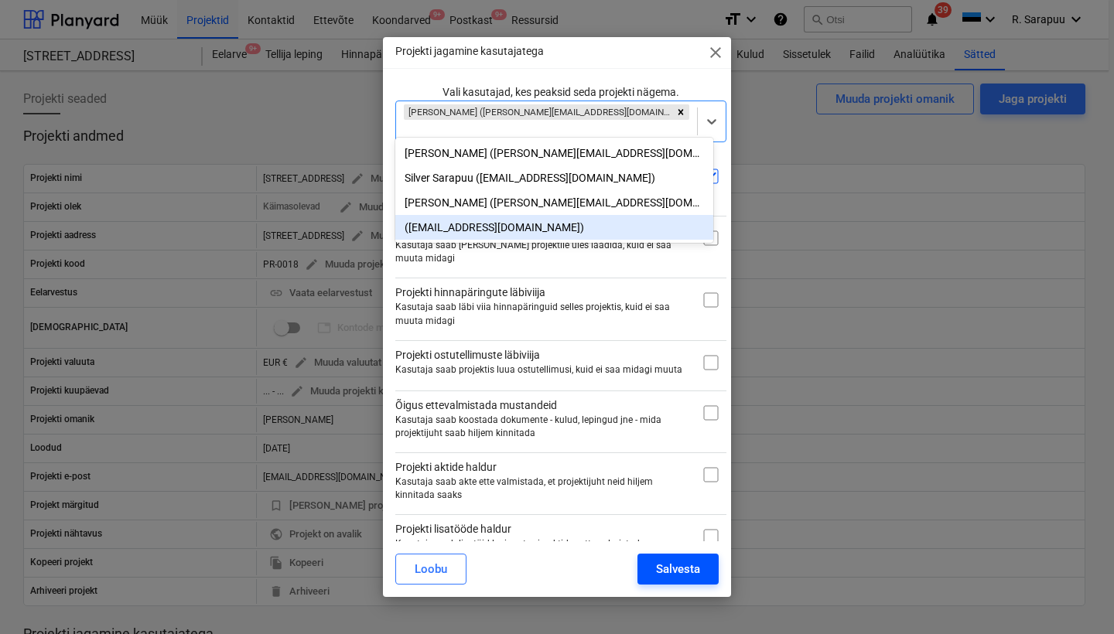
click at [681, 432] on div "Salvesta" at bounding box center [678, 569] width 44 height 20
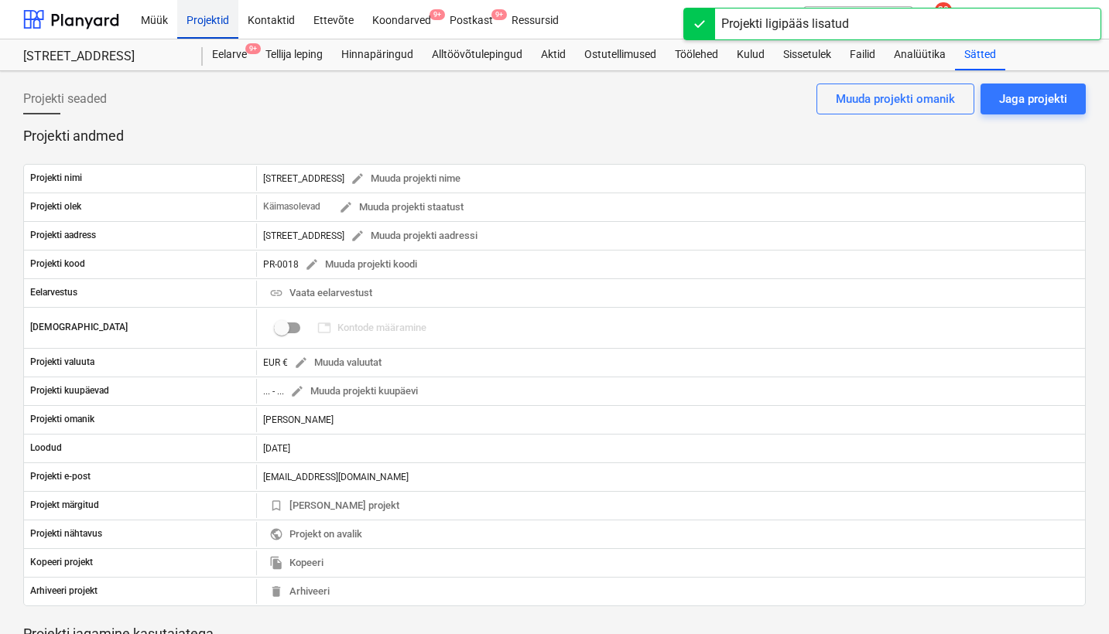
click at [201, 23] on div "Projektid" at bounding box center [207, 18] width 61 height 39
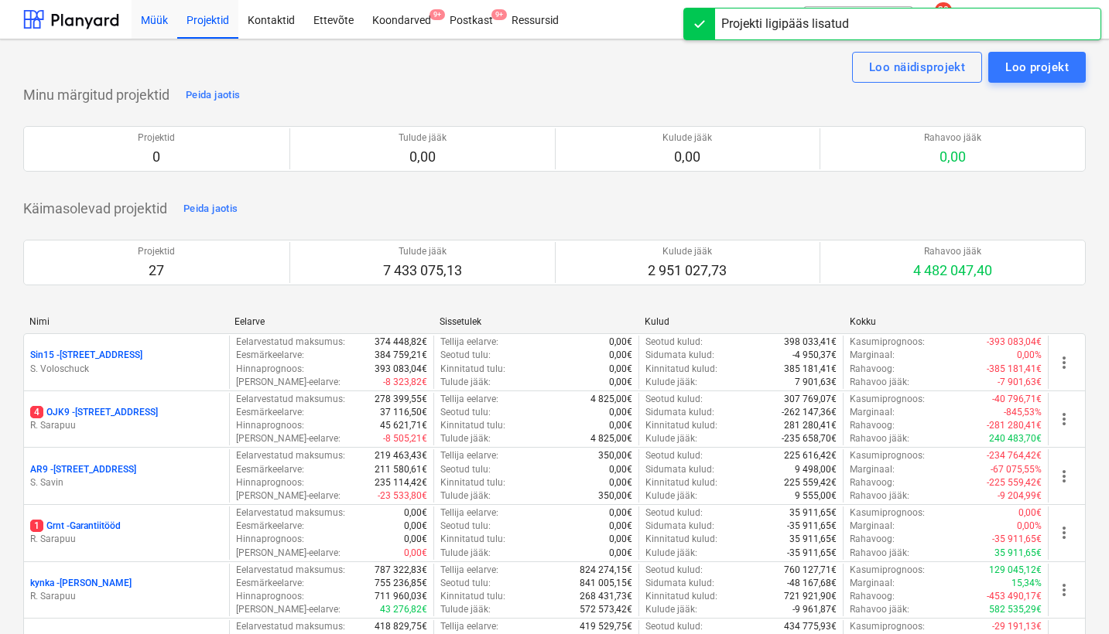
click at [152, 22] on div "Müük" at bounding box center [155, 18] width 46 height 39
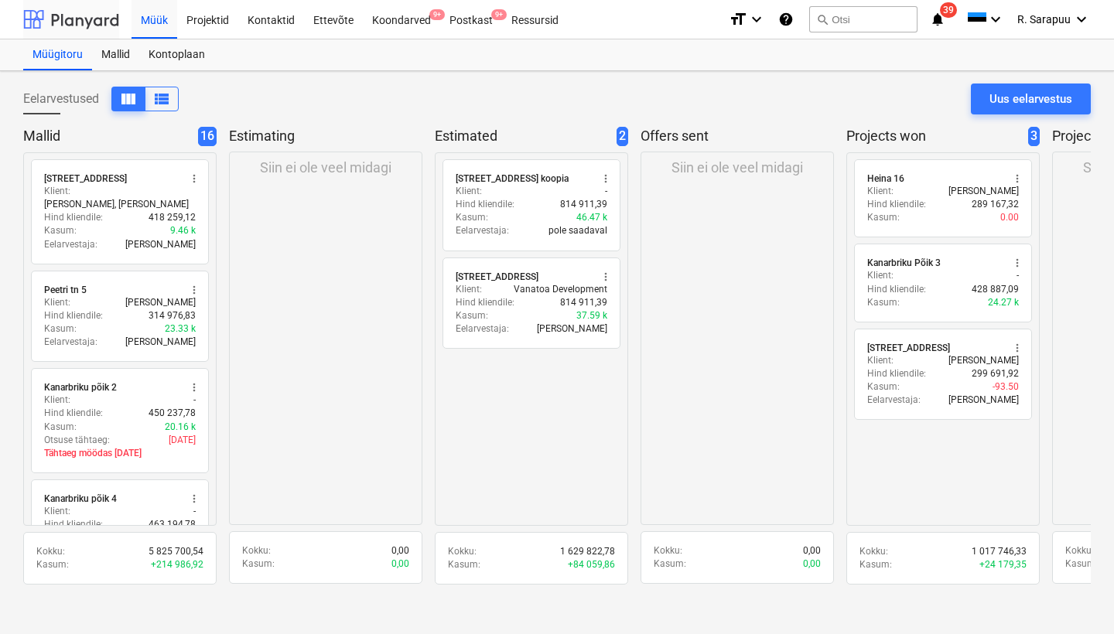
click at [99, 23] on div at bounding box center [71, 19] width 96 height 39
